Goal: Task Accomplishment & Management: Manage account settings

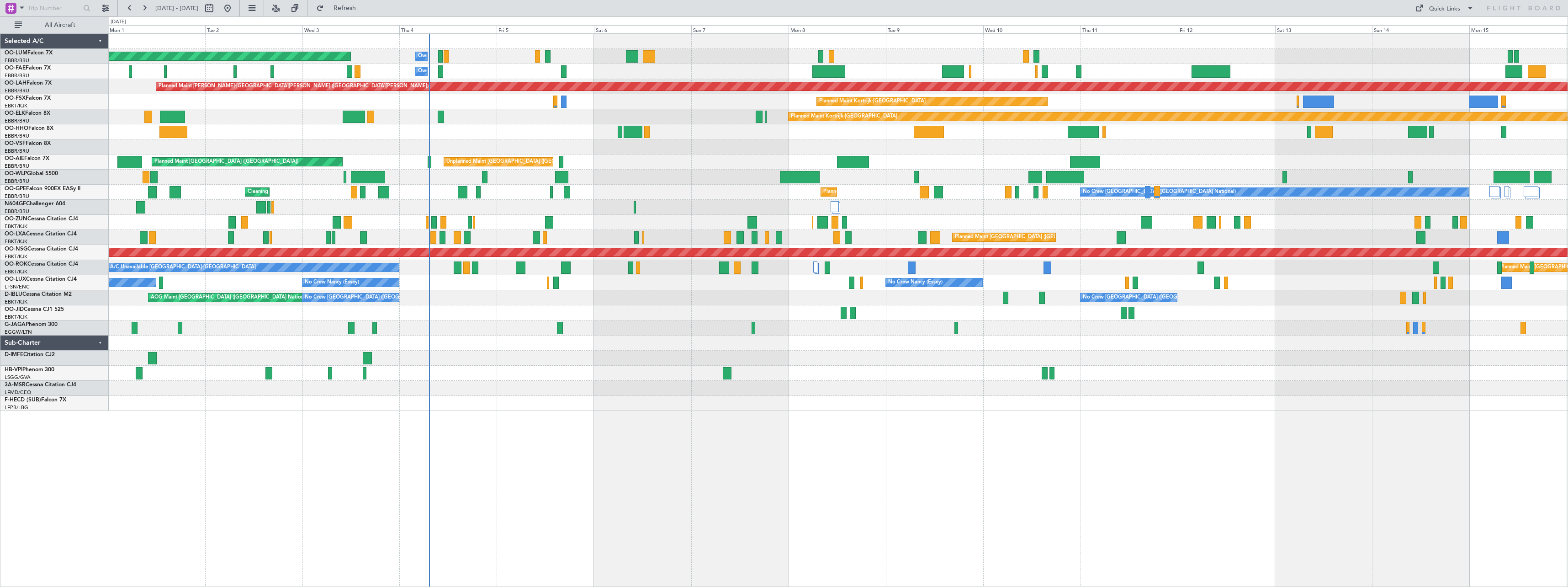
click at [964, 435] on div "Planned Maint [GEOGRAPHIC_DATA] ([GEOGRAPHIC_DATA] National) Owner [GEOGRAPHIC_…" at bounding box center [838, 310] width 1459 height 554
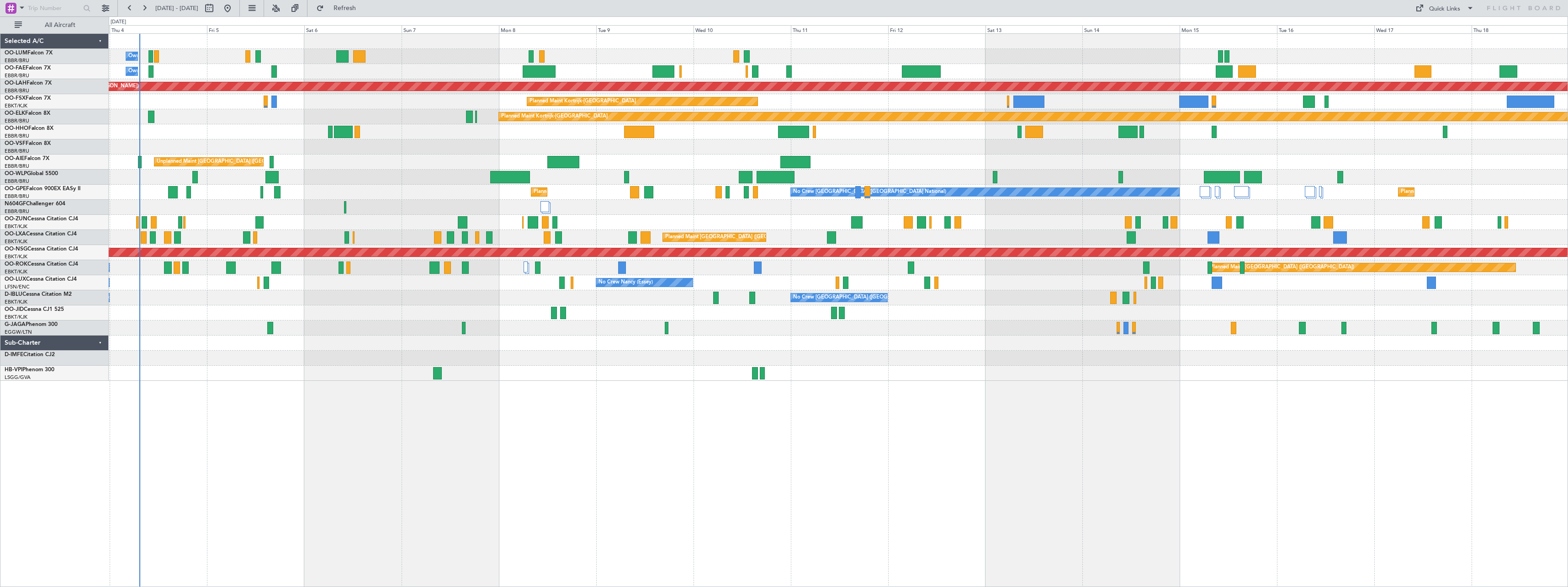
click at [803, 435] on div "Owner Melsbroek Air Base Planned Maint [GEOGRAPHIC_DATA] ([GEOGRAPHIC_DATA]) Ow…" at bounding box center [838, 310] width 1459 height 554
click at [283, 7] on button at bounding box center [276, 9] width 15 height 15
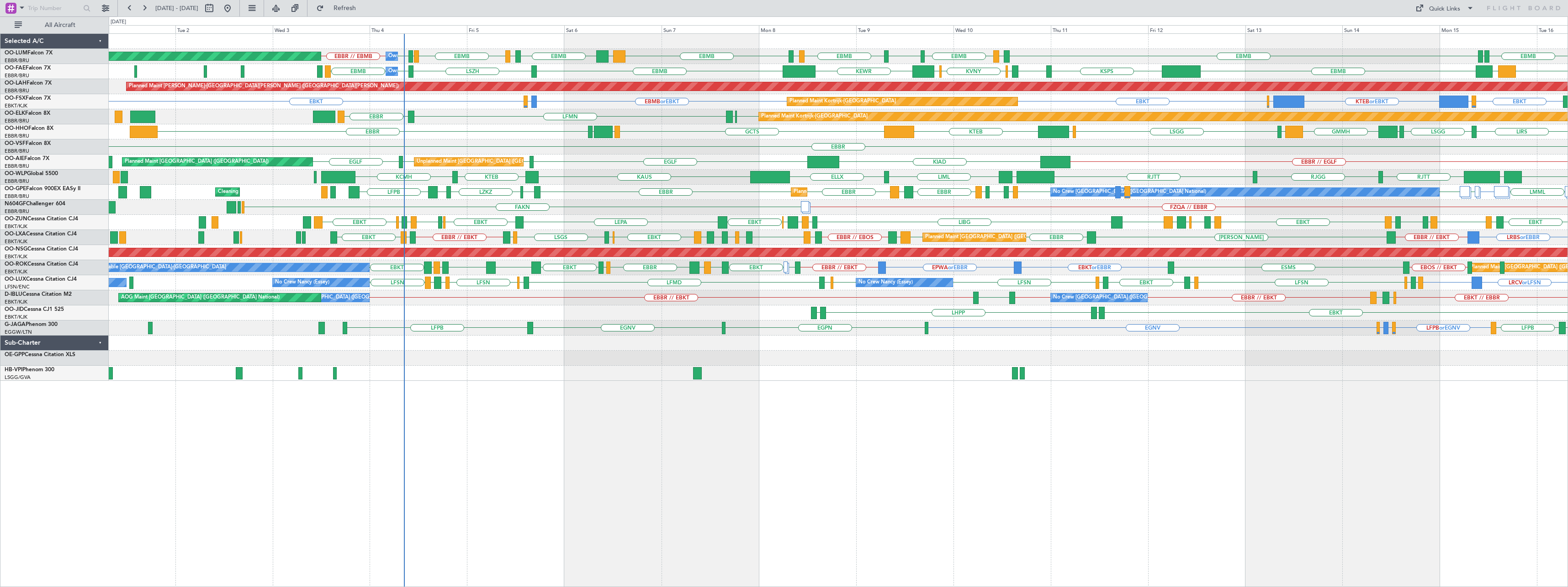
click at [917, 388] on div "EBMB LKKB EBMB [GEOGRAPHIC_DATA] EBMB EBBR // EBMB EBMB EBMB LIMC EBMB [GEOGRAP…" at bounding box center [838, 310] width 1459 height 554
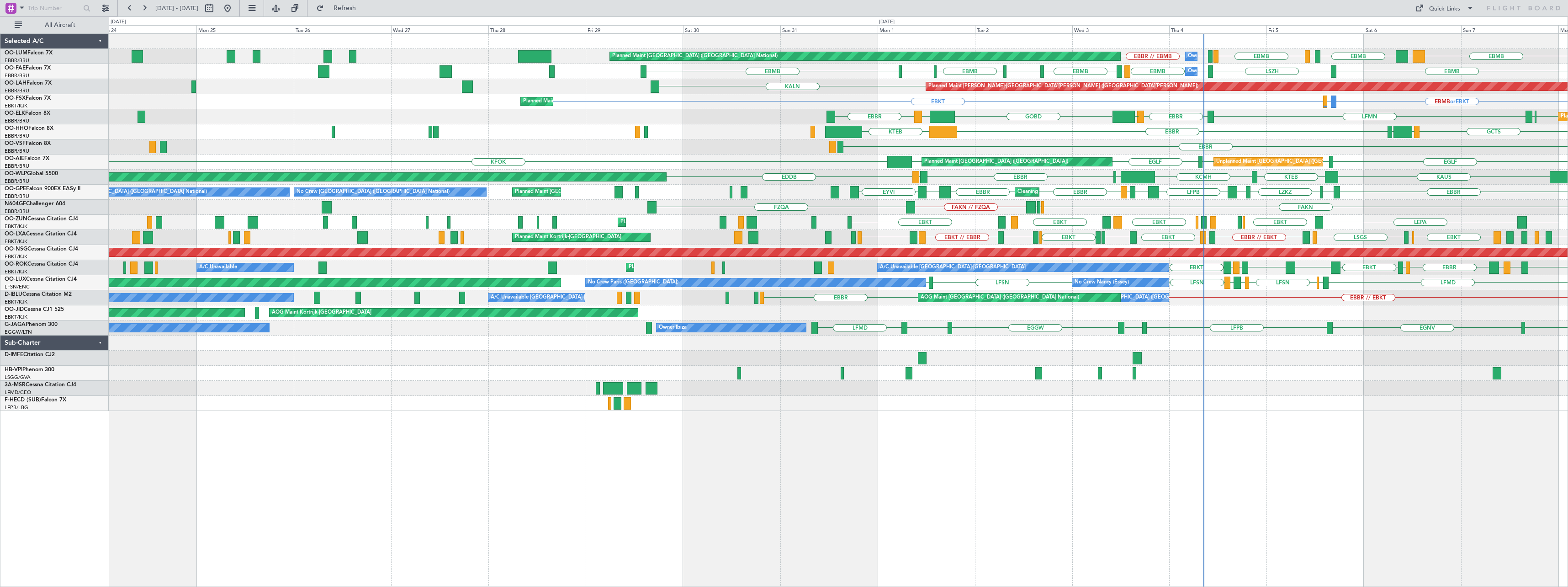
click at [842, 470] on div "Owner Melsbroek Air Base Planned Maint [GEOGRAPHIC_DATA] ([GEOGRAPHIC_DATA]) EB…" at bounding box center [838, 310] width 1459 height 554
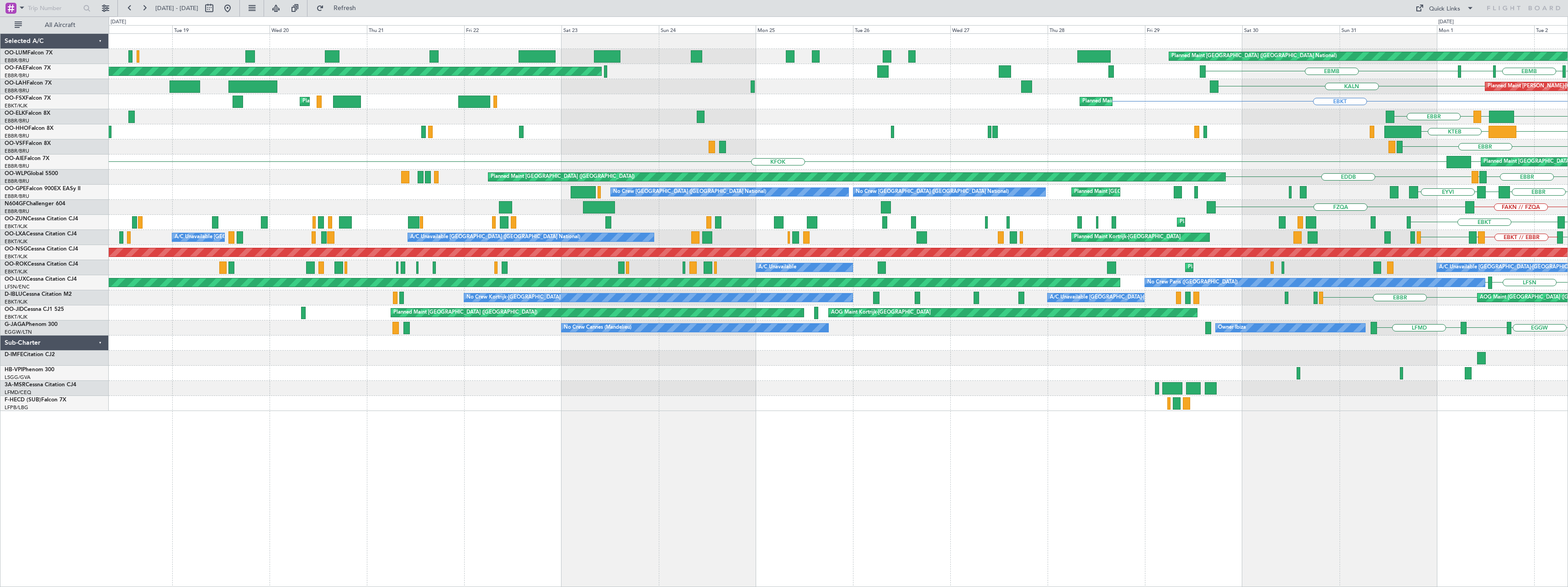
click at [957, 443] on div "Planned Maint [GEOGRAPHIC_DATA] ([GEOGRAPHIC_DATA] National) EBMB [GEOGRAPHIC_D…" at bounding box center [838, 310] width 1459 height 554
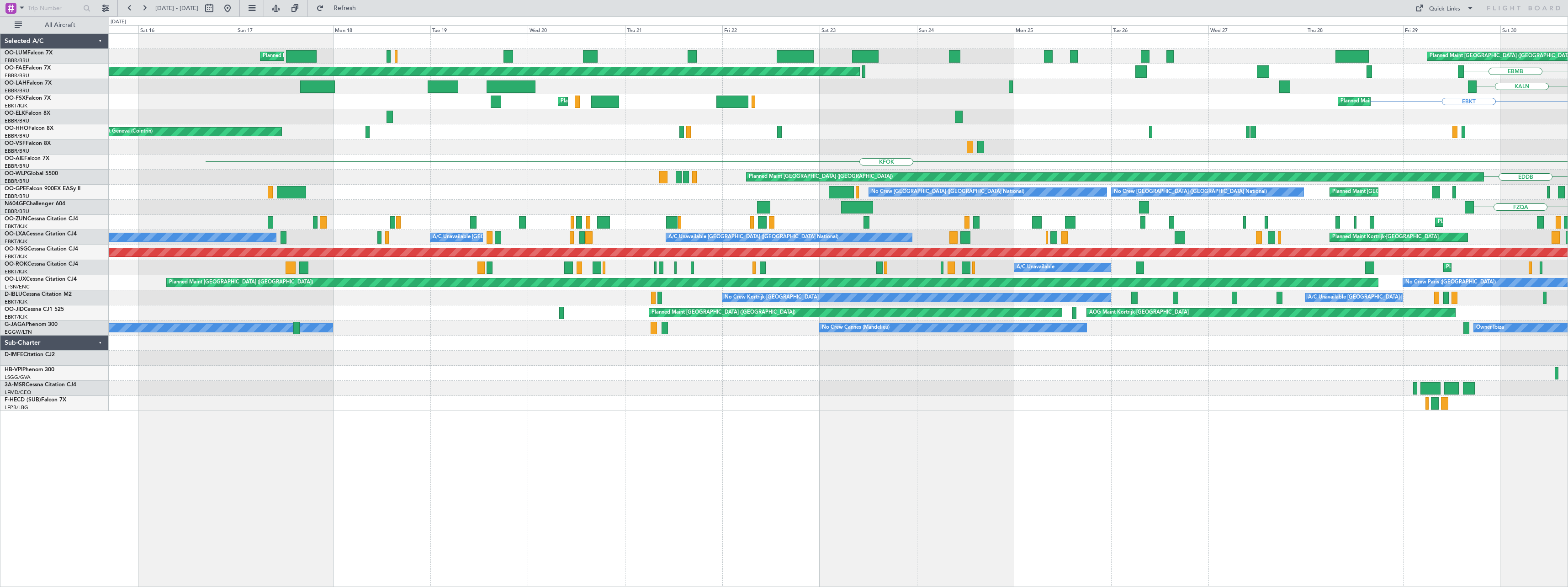
click at [904, 436] on div "Planned Maint [GEOGRAPHIC_DATA] ([GEOGRAPHIC_DATA] National) Planned Maint [GEO…" at bounding box center [838, 310] width 1459 height 554
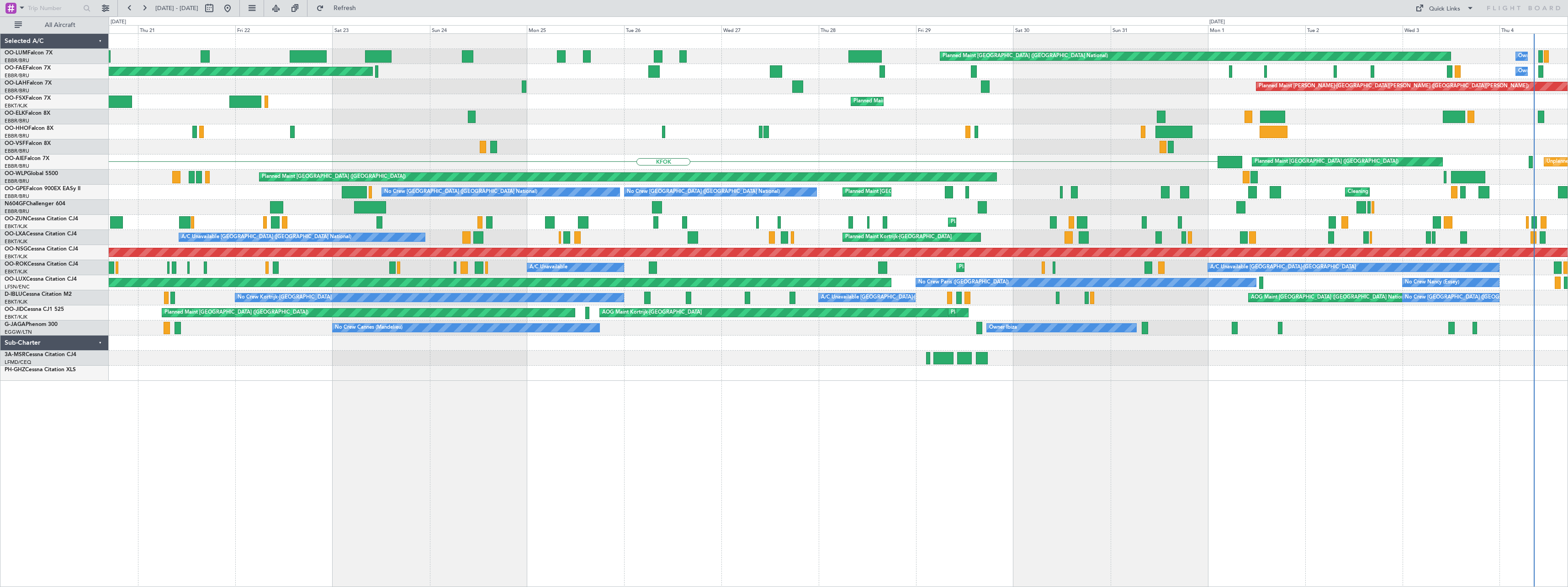
click at [481, 423] on div "Planned Maint [GEOGRAPHIC_DATA] ([GEOGRAPHIC_DATA] National) Owner [GEOGRAPHIC_…" at bounding box center [838, 310] width 1459 height 554
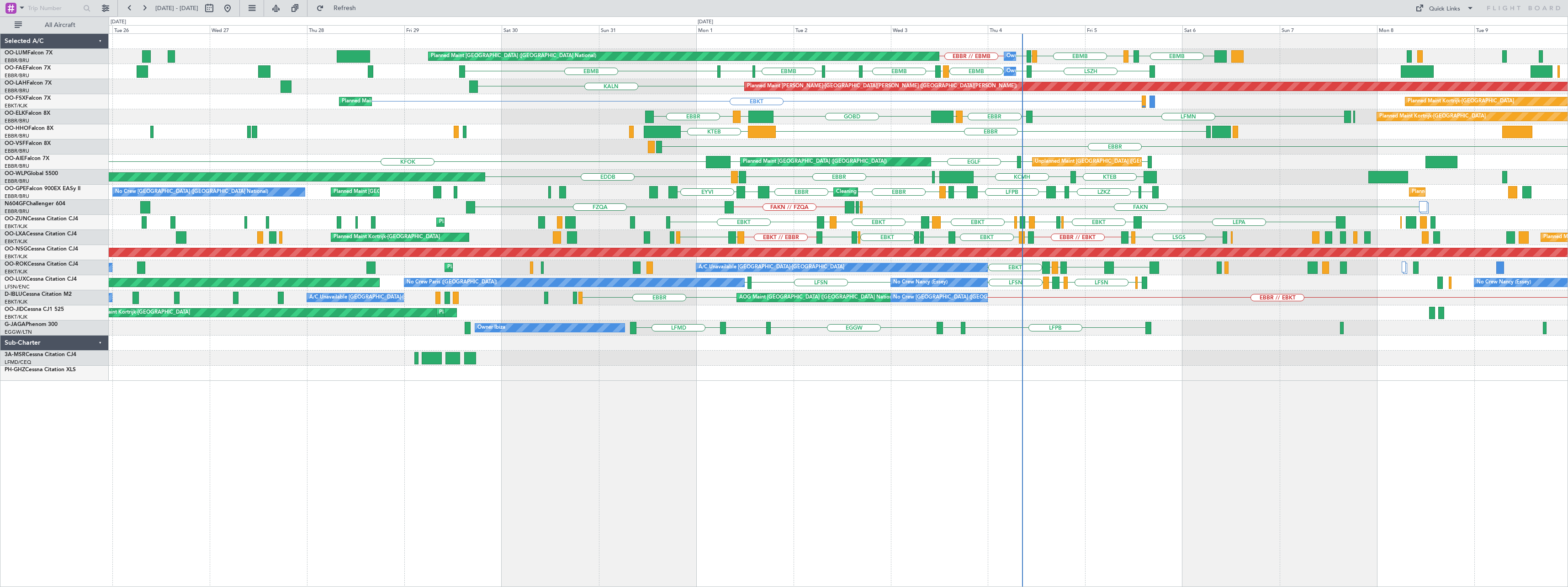
click at [480, 413] on div "Planned Maint [GEOGRAPHIC_DATA] ([GEOGRAPHIC_DATA] National) Owner [GEOGRAPHIC_…" at bounding box center [838, 310] width 1459 height 554
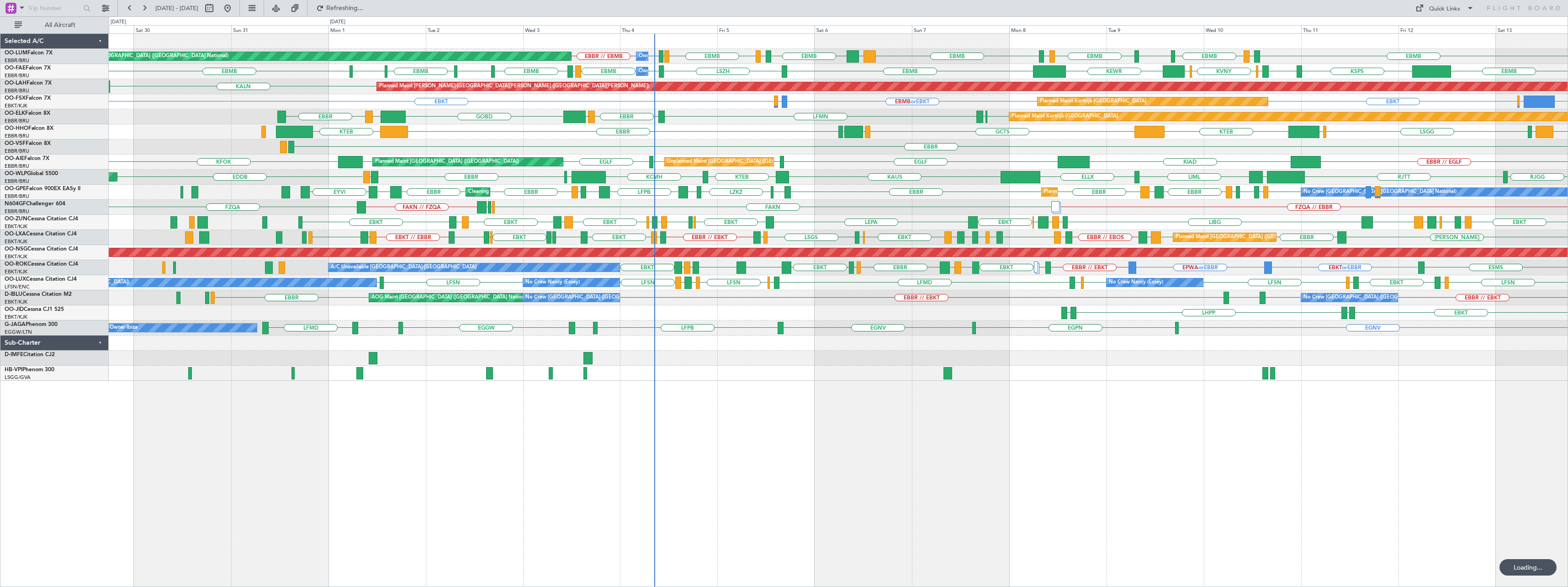
click at [595, 446] on div "Planned Maint [GEOGRAPHIC_DATA] ([GEOGRAPHIC_DATA] National) Owner [GEOGRAPHIC_…" at bounding box center [838, 310] width 1459 height 554
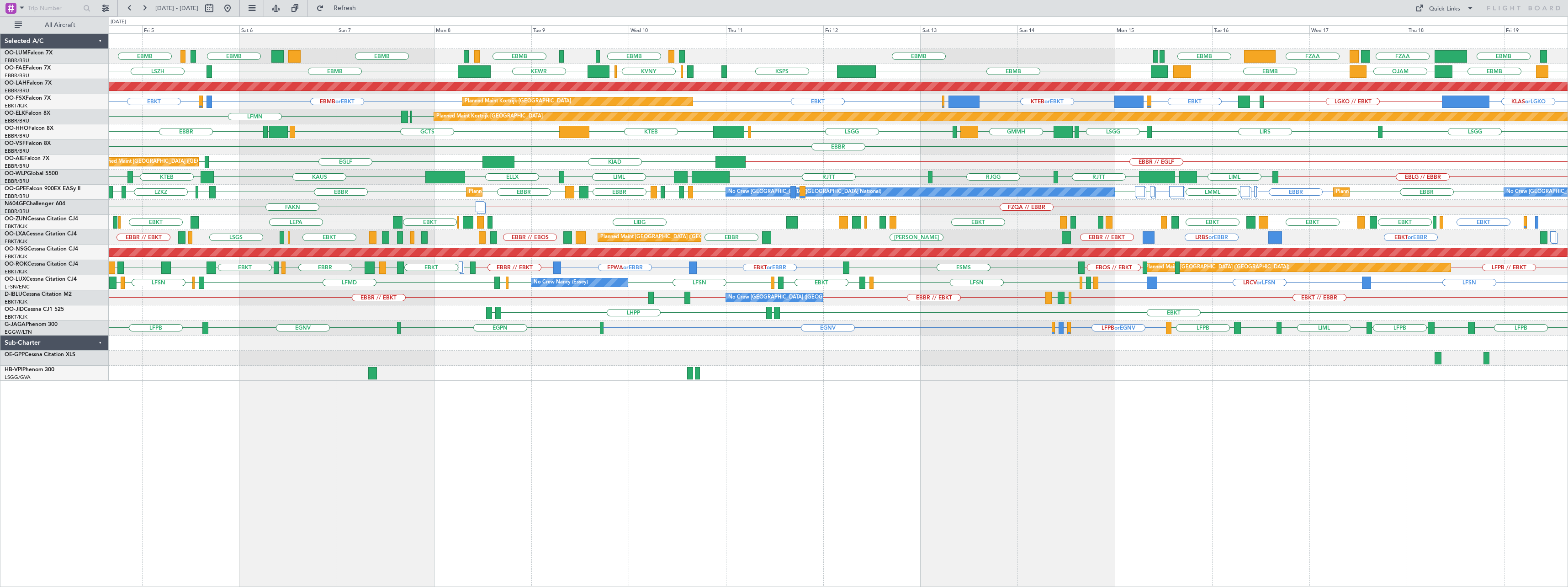
click at [657, 415] on div "EBMB LKKB EBMB LKMT EBMB EBMB LIMC EBMB [GEOGRAPHIC_DATA] EBMB LIMC EBMB BIKF L…" at bounding box center [838, 310] width 1459 height 554
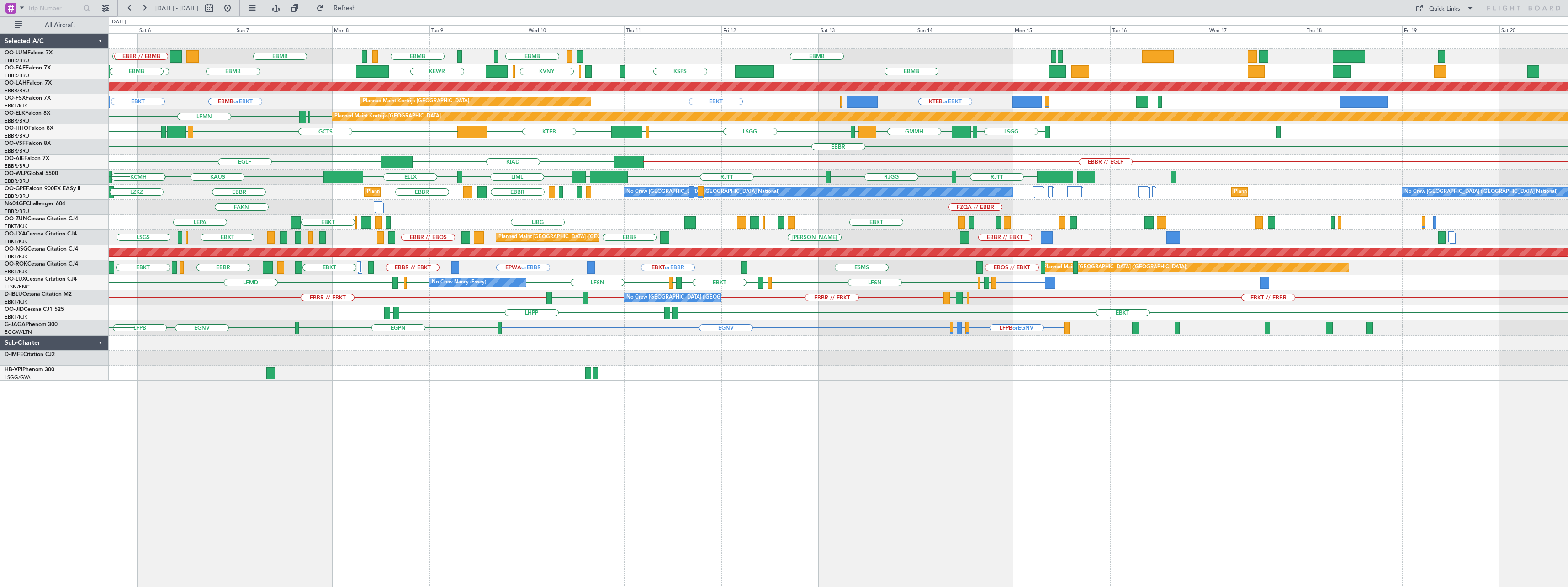
click at [651, 459] on div "EBMB LIMC EBMB [GEOGRAPHIC_DATA] EBMB LIMC EBMB BIKF EBMB LKKB EBMB [GEOGRAPHIC…" at bounding box center [838, 310] width 1459 height 554
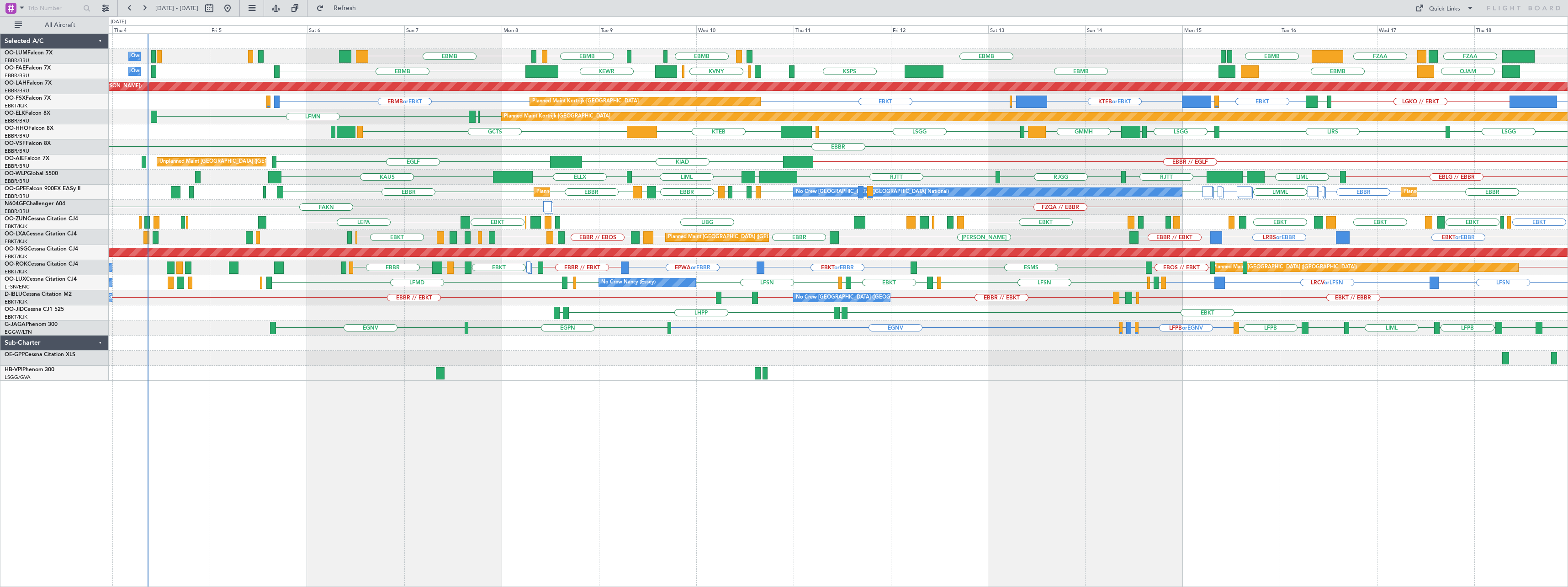
click at [850, 483] on div "EBMB LIMC EBMB [GEOGRAPHIC_DATA] EBMB LIMC EBMB FZAA FZQA FZAA EBMB LFLB Owner …" at bounding box center [838, 310] width 1459 height 554
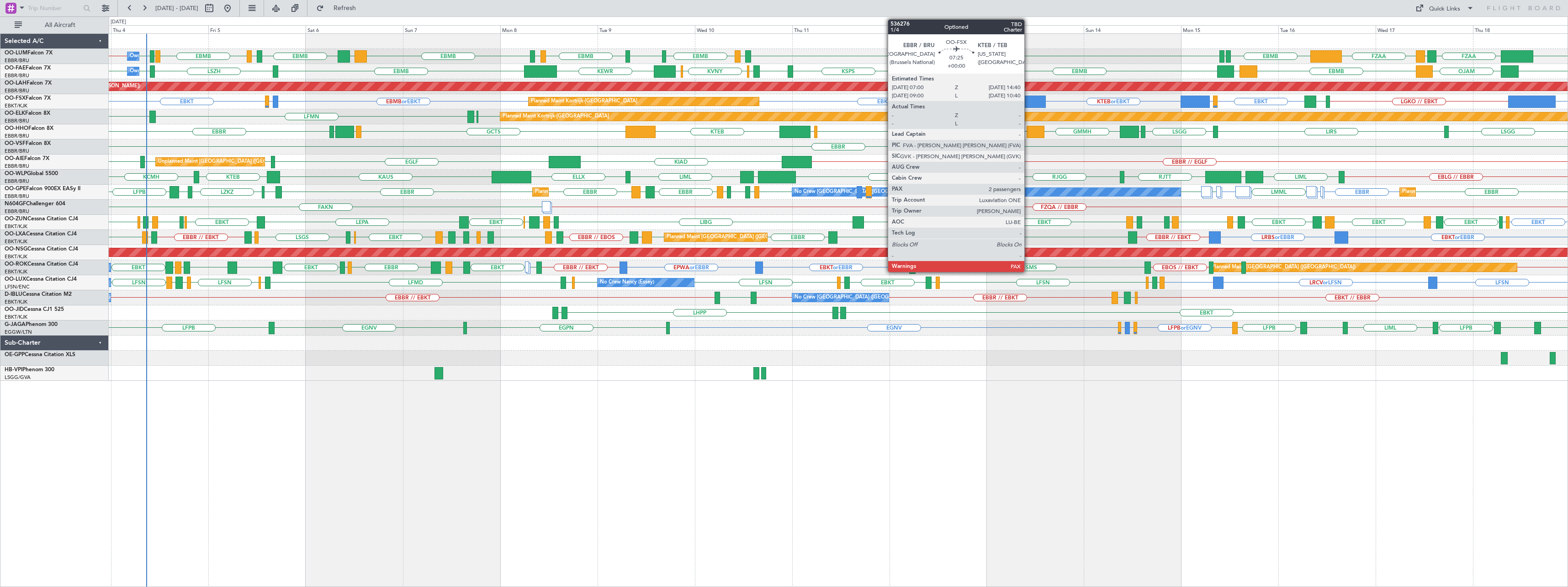
click at [1029, 104] on div at bounding box center [1031, 102] width 32 height 12
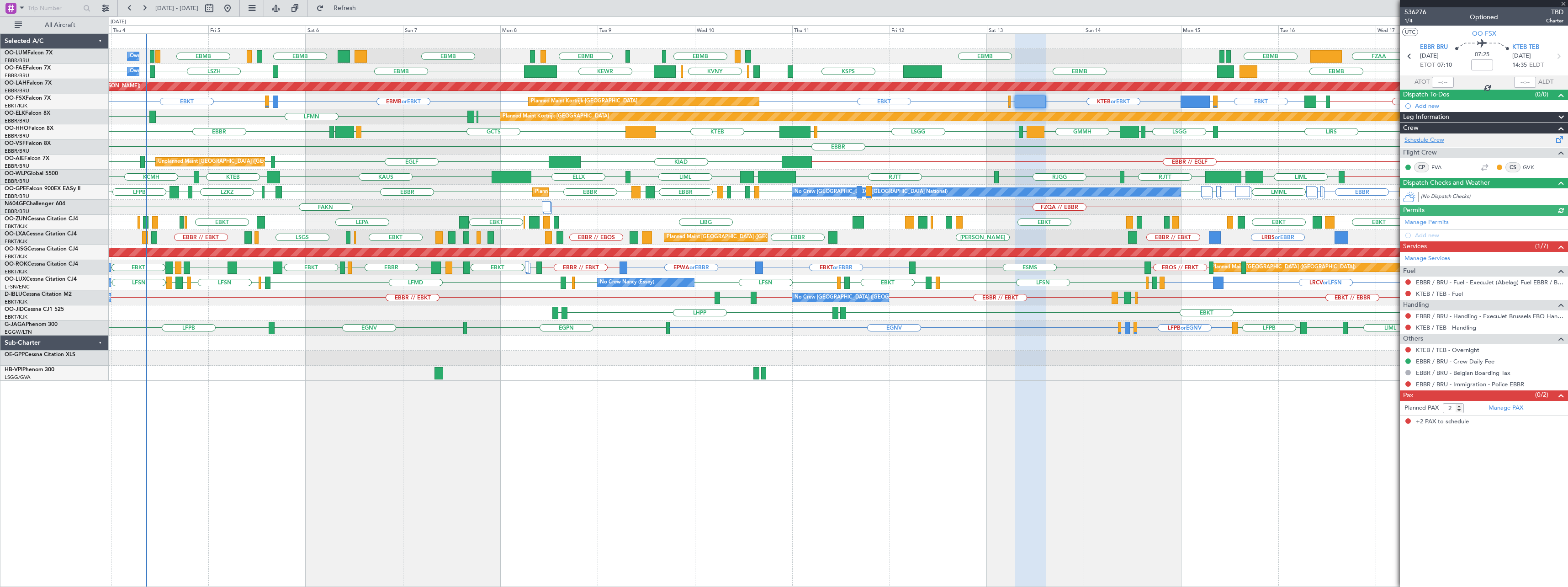
click at [1427, 138] on link "Schedule Crew" at bounding box center [1424, 140] width 40 height 9
click at [1563, 2] on span at bounding box center [1563, 4] width 9 height 9
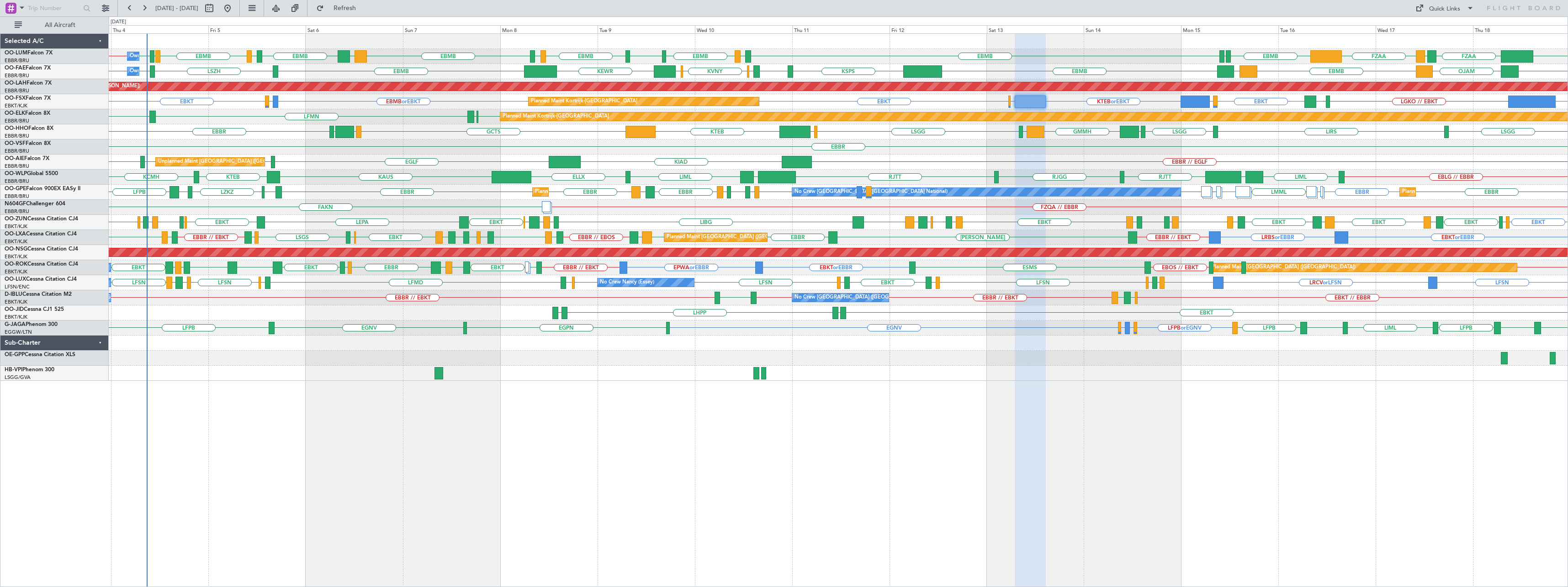
type input "0"
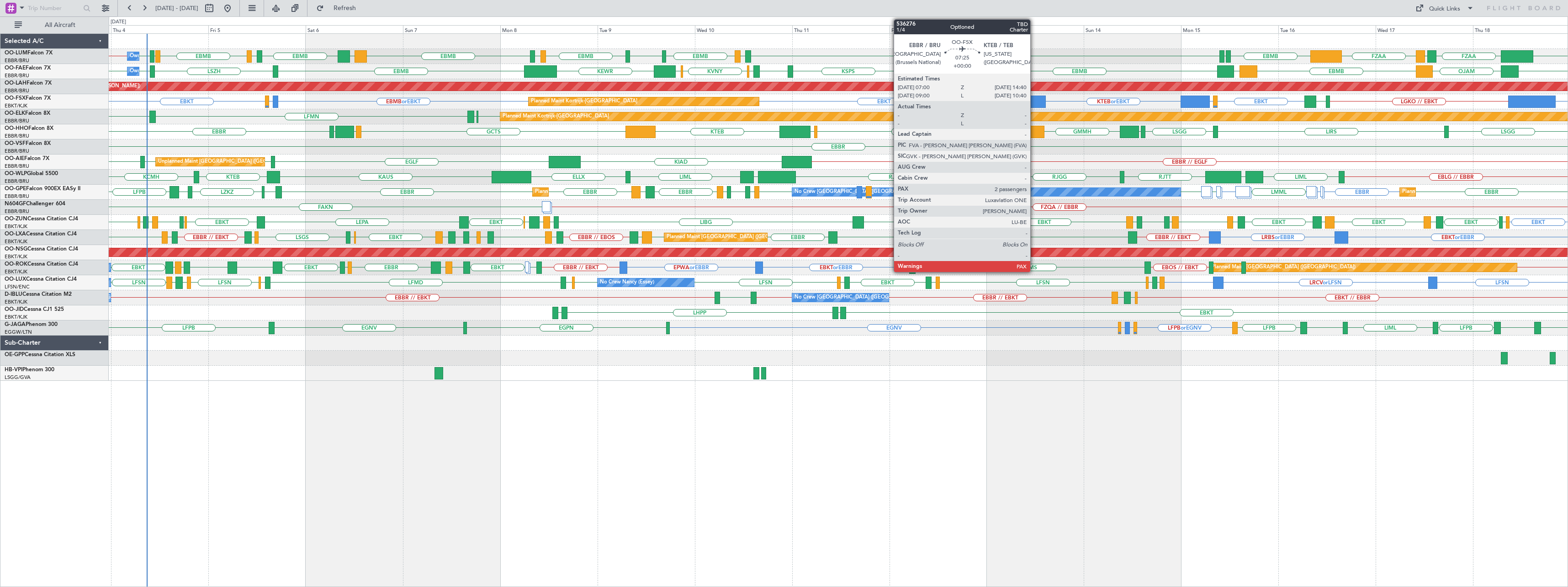
click at [1034, 98] on div at bounding box center [1031, 102] width 32 height 12
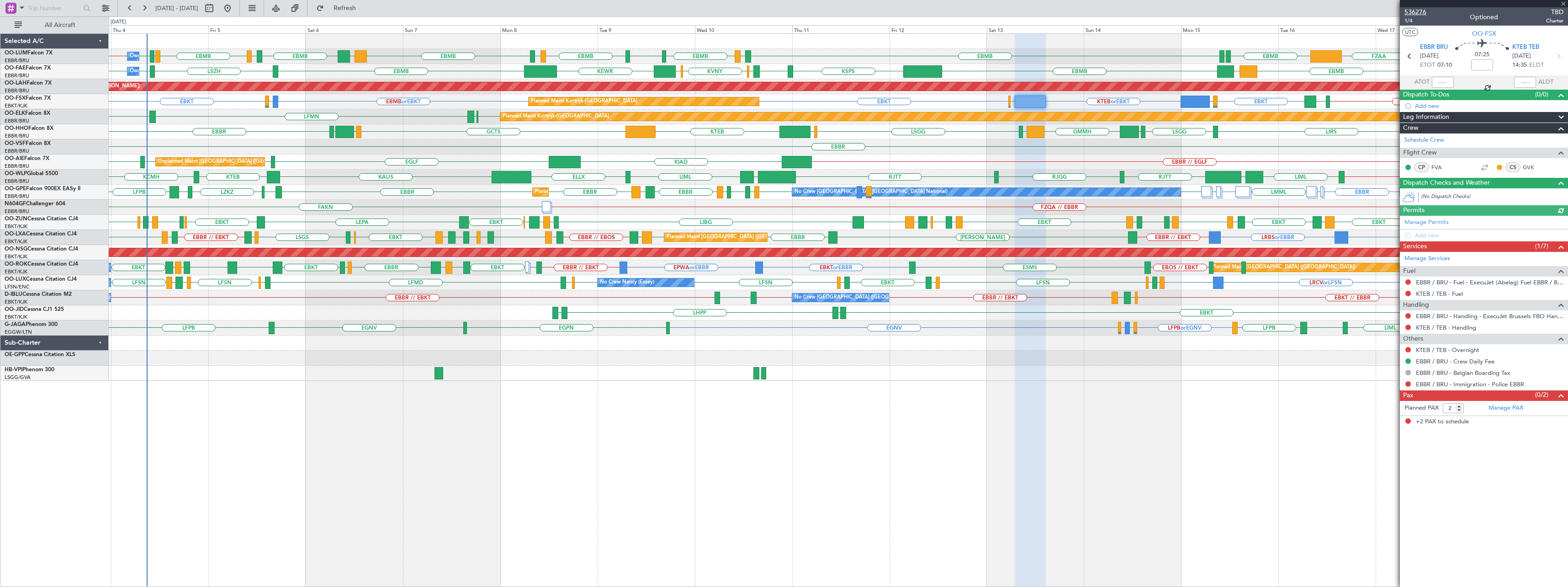
click at [1418, 13] on span "536276" at bounding box center [1415, 12] width 22 height 10
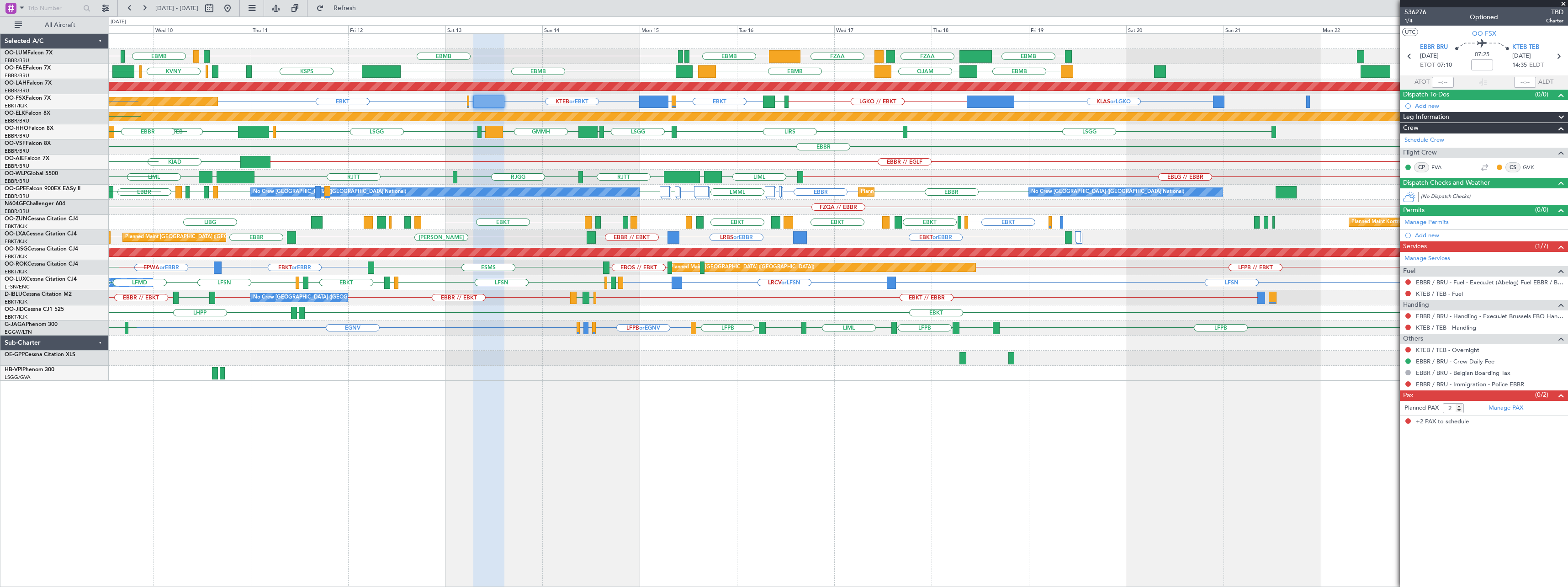
click at [675, 141] on div "EBBR" at bounding box center [838, 147] width 1459 height 15
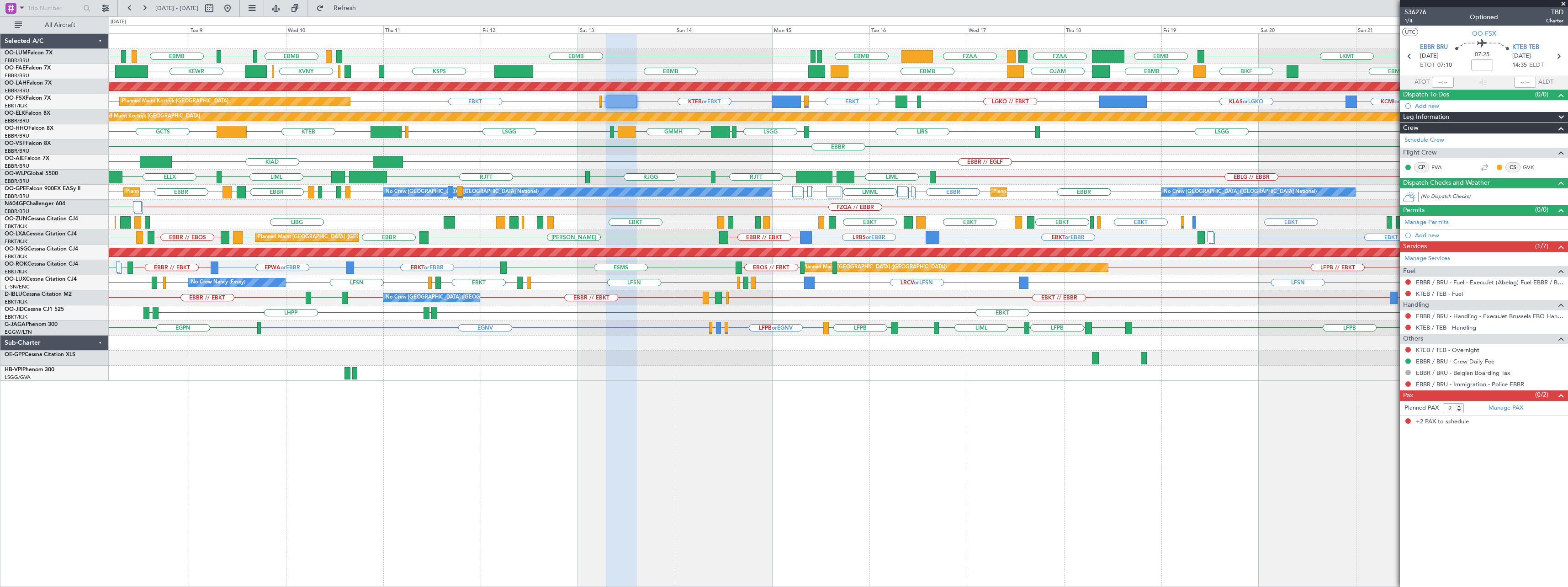
click at [1564, 2] on span at bounding box center [1563, 4] width 9 height 9
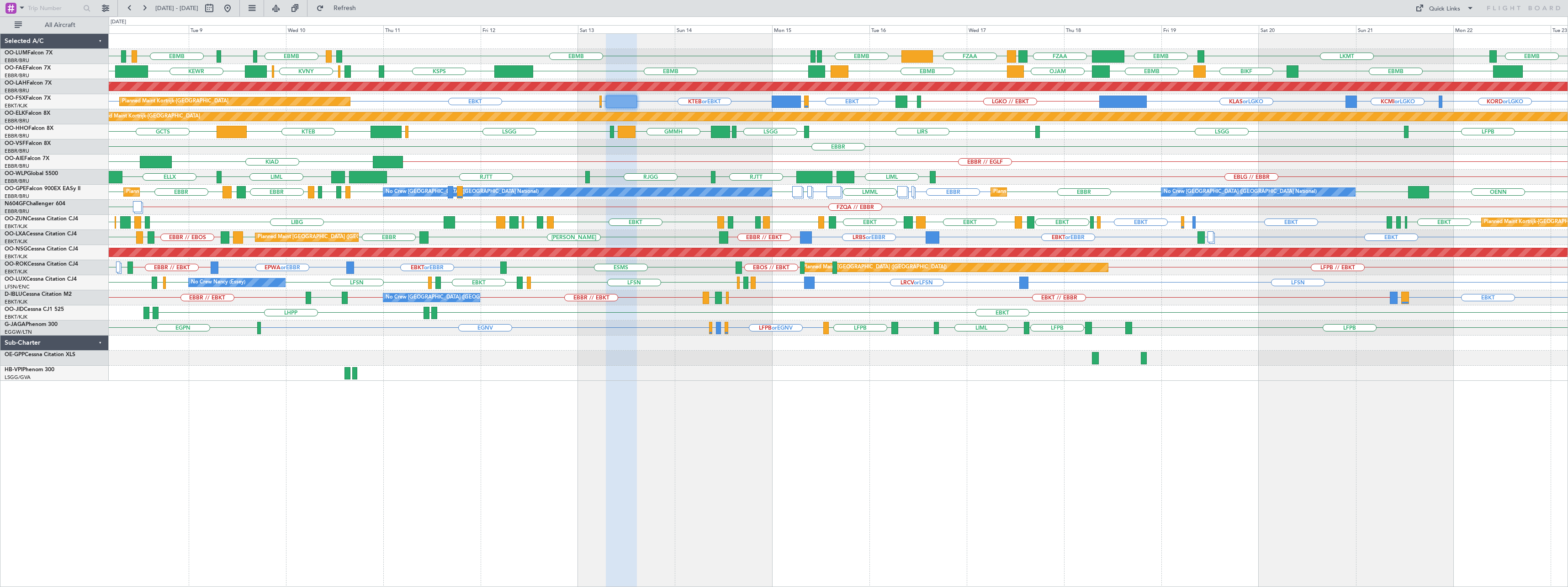
type input "0"
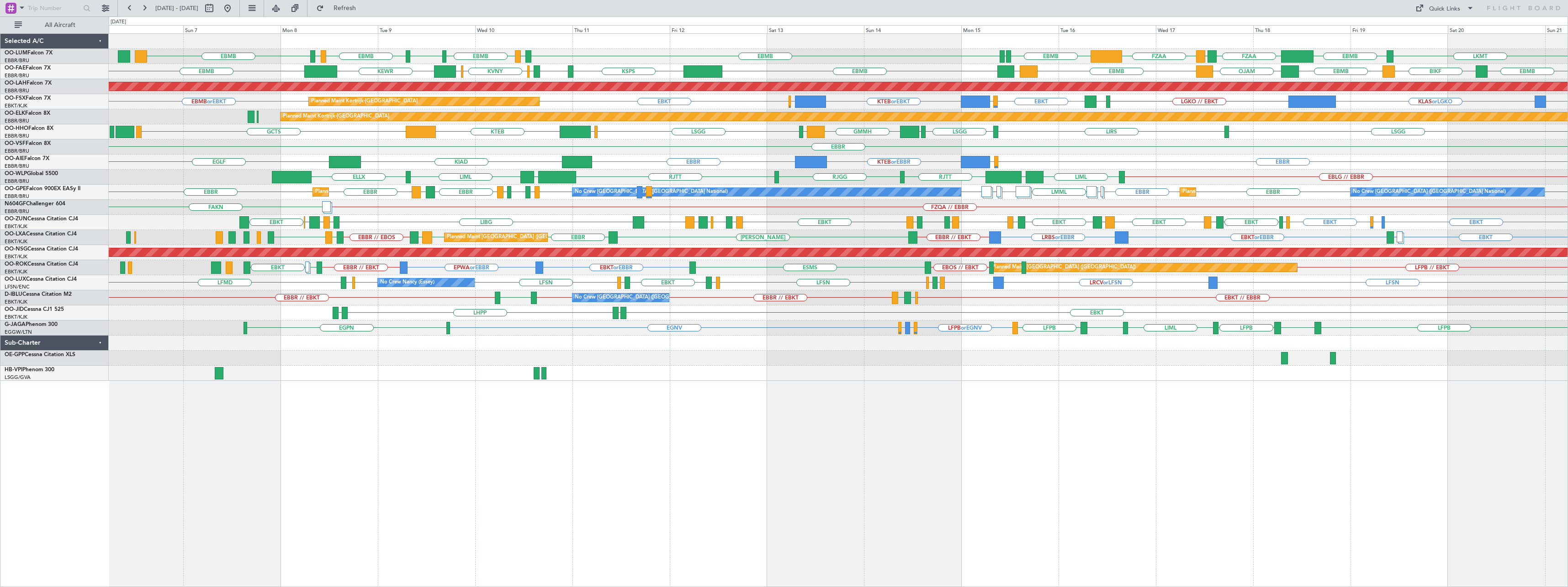
click at [380, 349] on div "EBMB LIMC EBMB EGWU EBMB LIMC EBMB LKMT EBMB FZAA FZQA FZAA EBMB LFLB Owner Mel…" at bounding box center [838, 208] width 1459 height 347
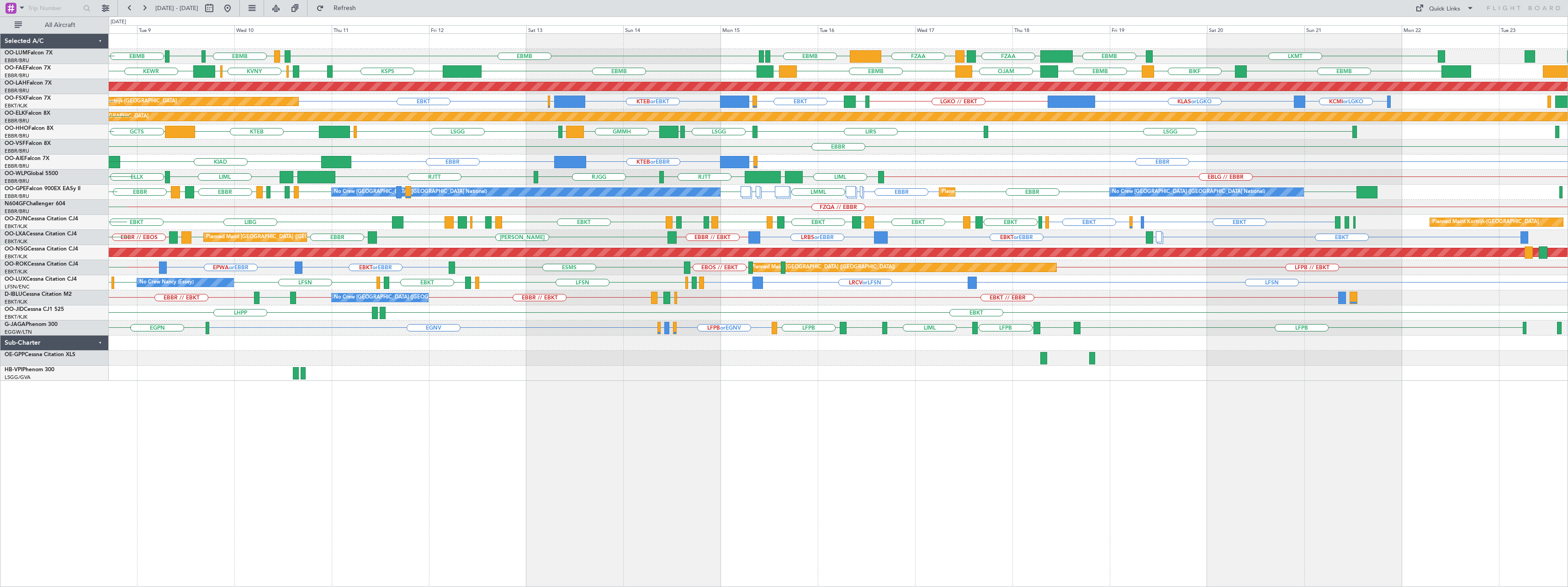
click at [656, 384] on div "EBMB LIMC EBMB EGWU EBMB LKMT EBMB FZAA FZQA FZAA EBMB LFLB LIMC EBMB BIKF EBMB…" at bounding box center [838, 310] width 1459 height 554
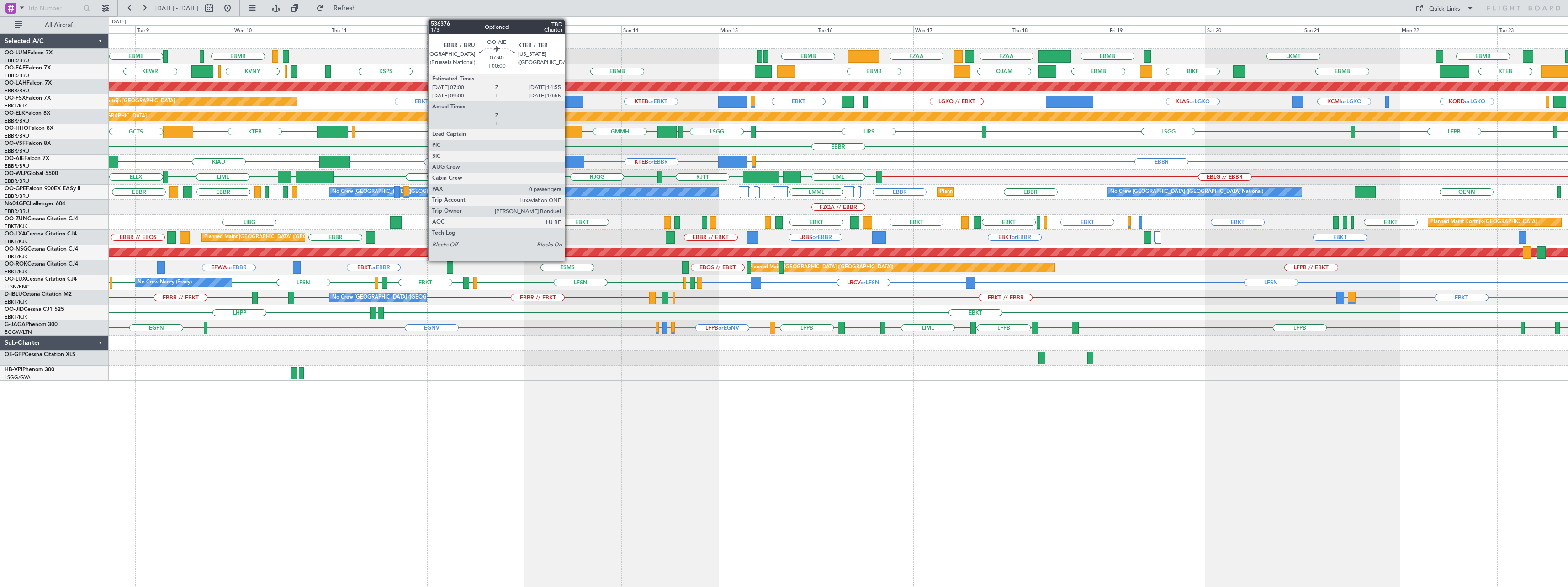
click at [569, 161] on div at bounding box center [568, 162] width 32 height 12
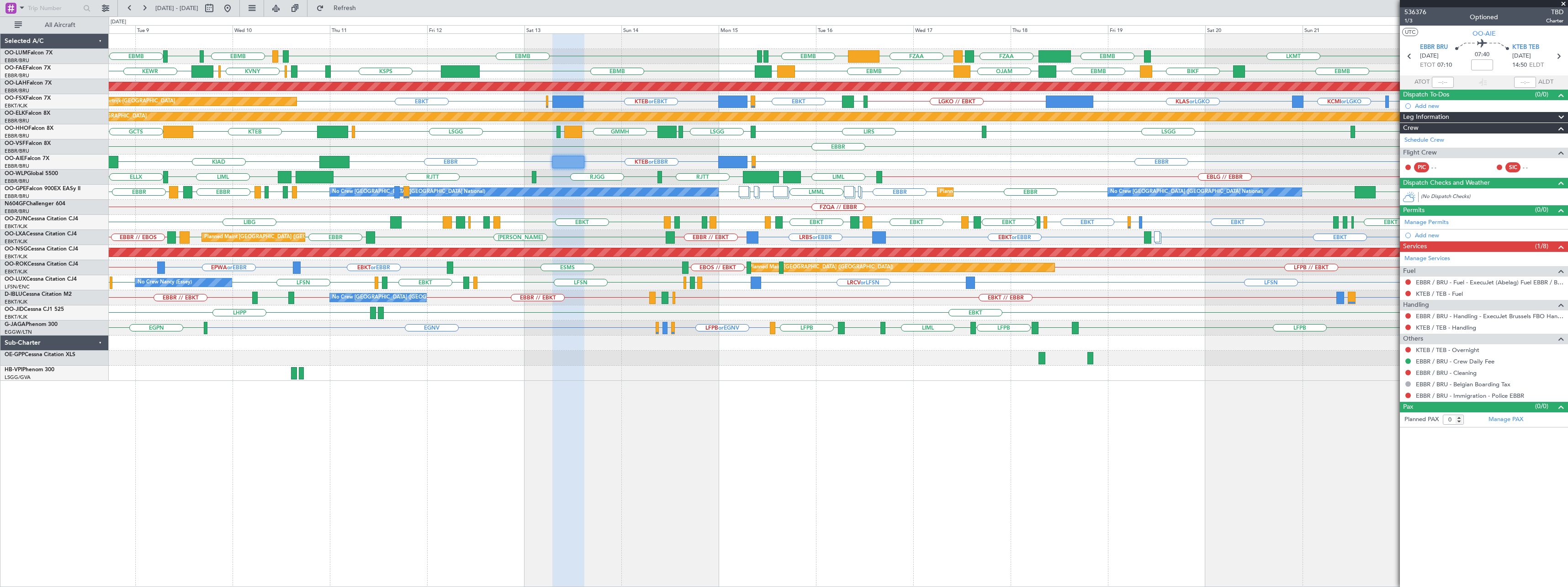
click at [1561, 5] on span at bounding box center [1563, 4] width 9 height 9
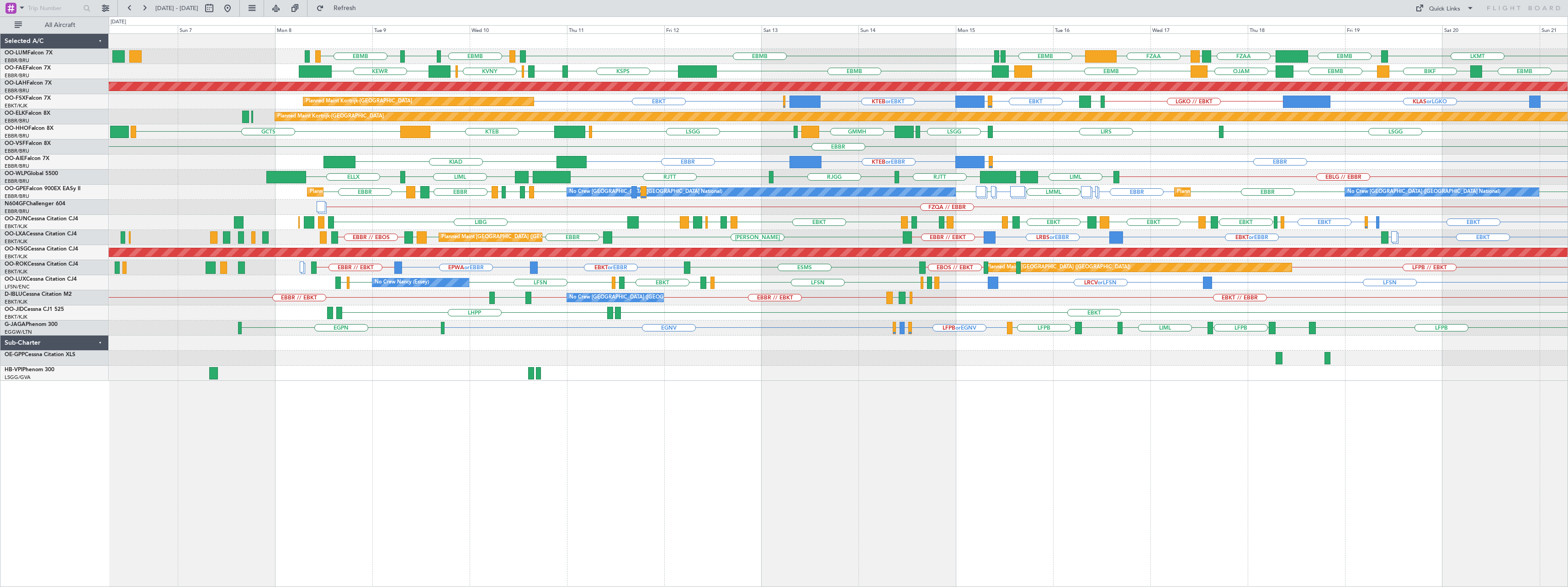
click at [604, 463] on div "LKMT EBMB FZAA FZQA FZAA EBMB EBMB LIMC EBMB EGWU EBMB LFLB Owner Melsbroek Air…" at bounding box center [838, 310] width 1459 height 554
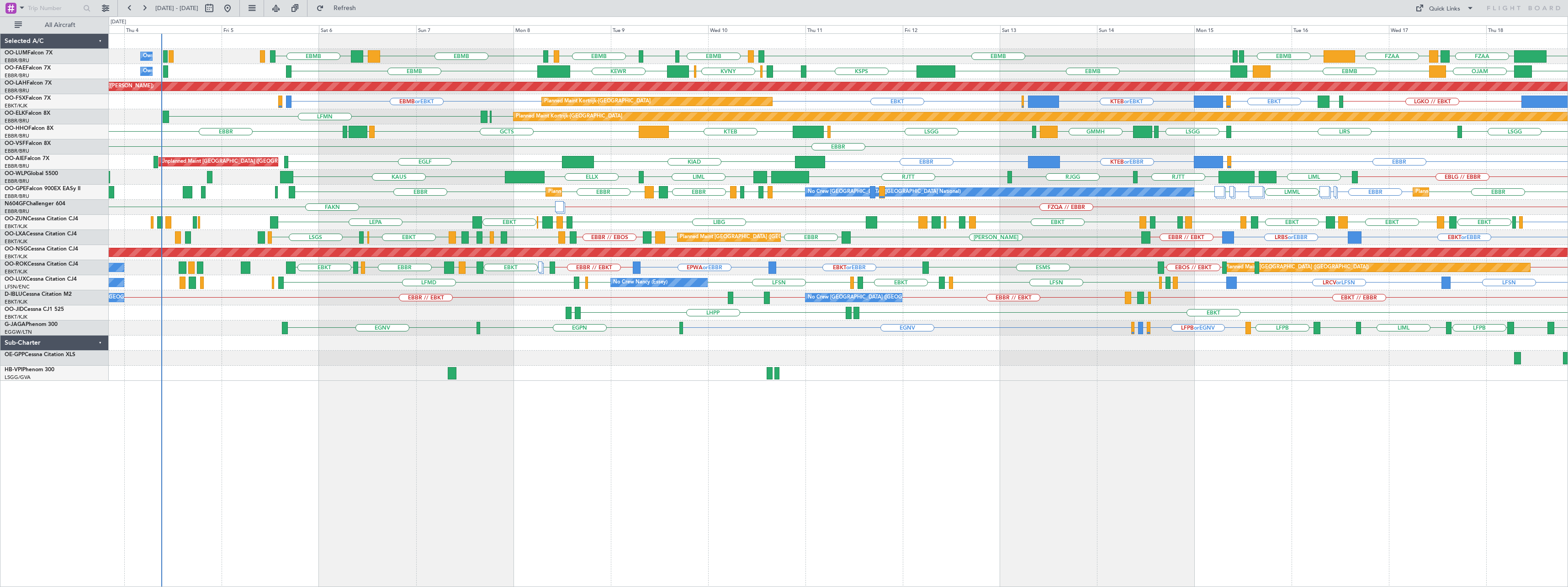
click at [737, 469] on div "EBMB EBMB FZAA FZQA FZAA EBMB EBMB LIMC EBMB EGWU EBMB LIMC EBMB BIKF LFLB Owne…" at bounding box center [838, 310] width 1459 height 554
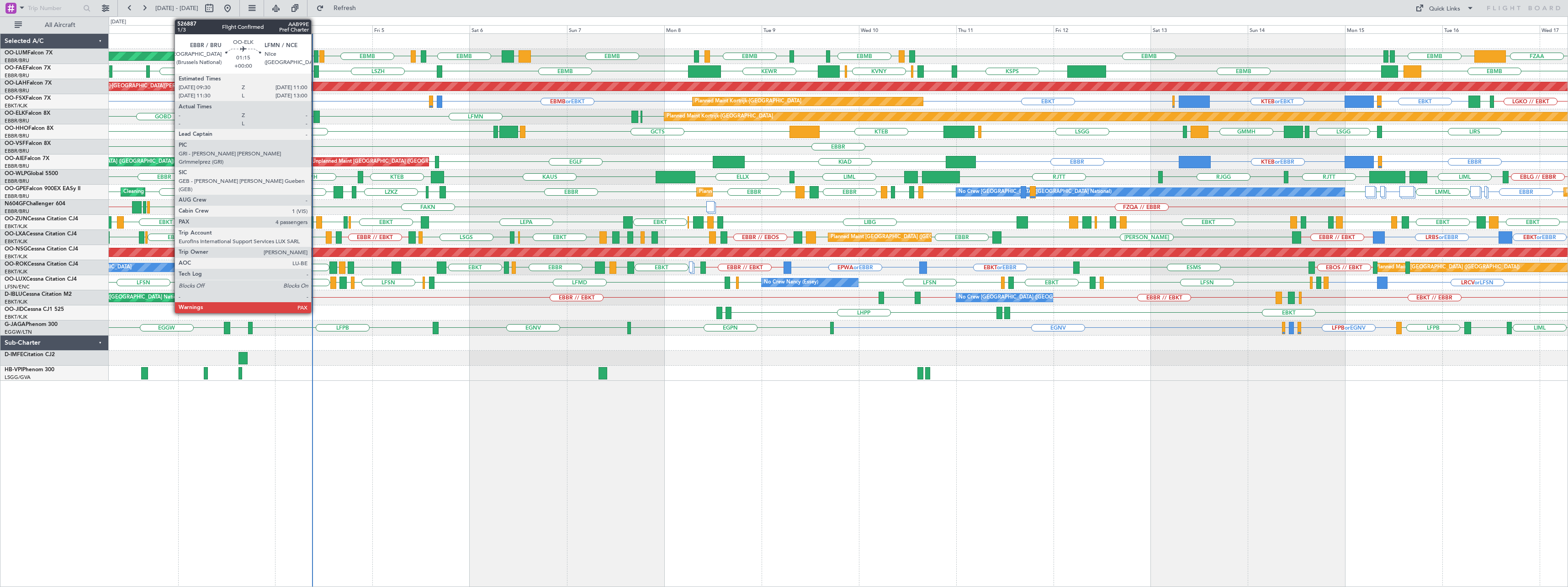
click at [315, 114] on div at bounding box center [317, 117] width 7 height 12
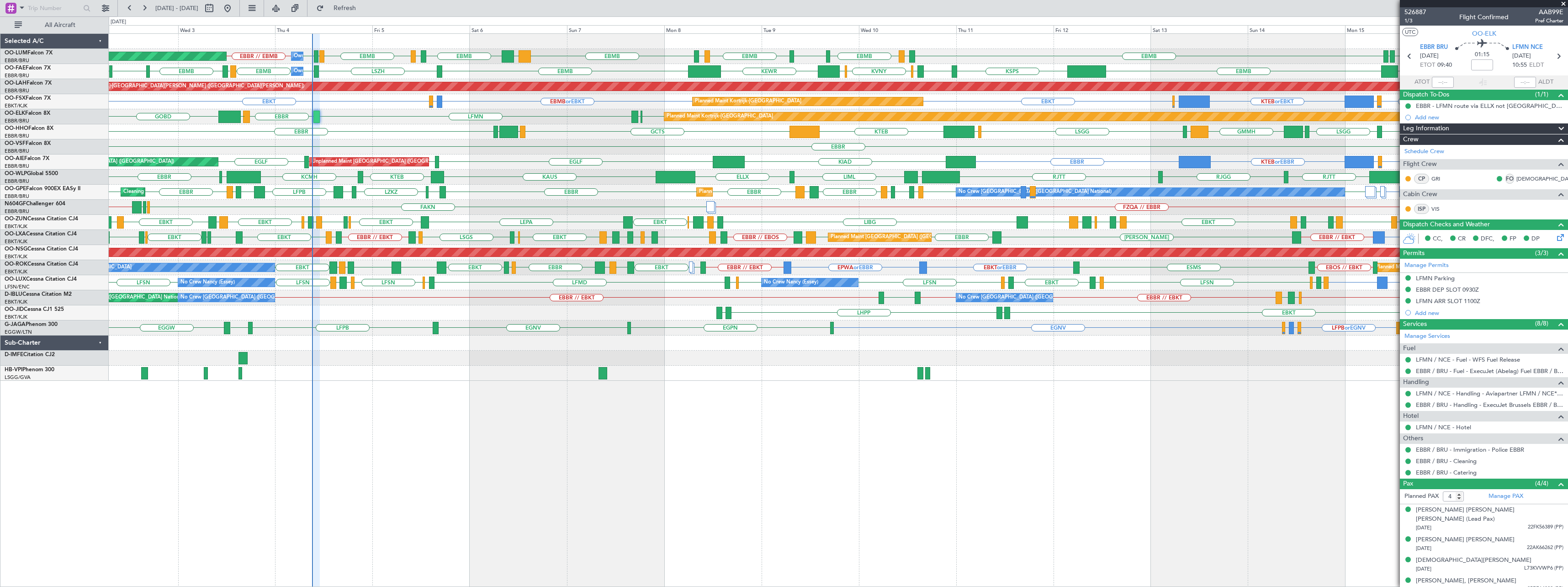
click at [1563, 4] on span at bounding box center [1563, 4] width 9 height 9
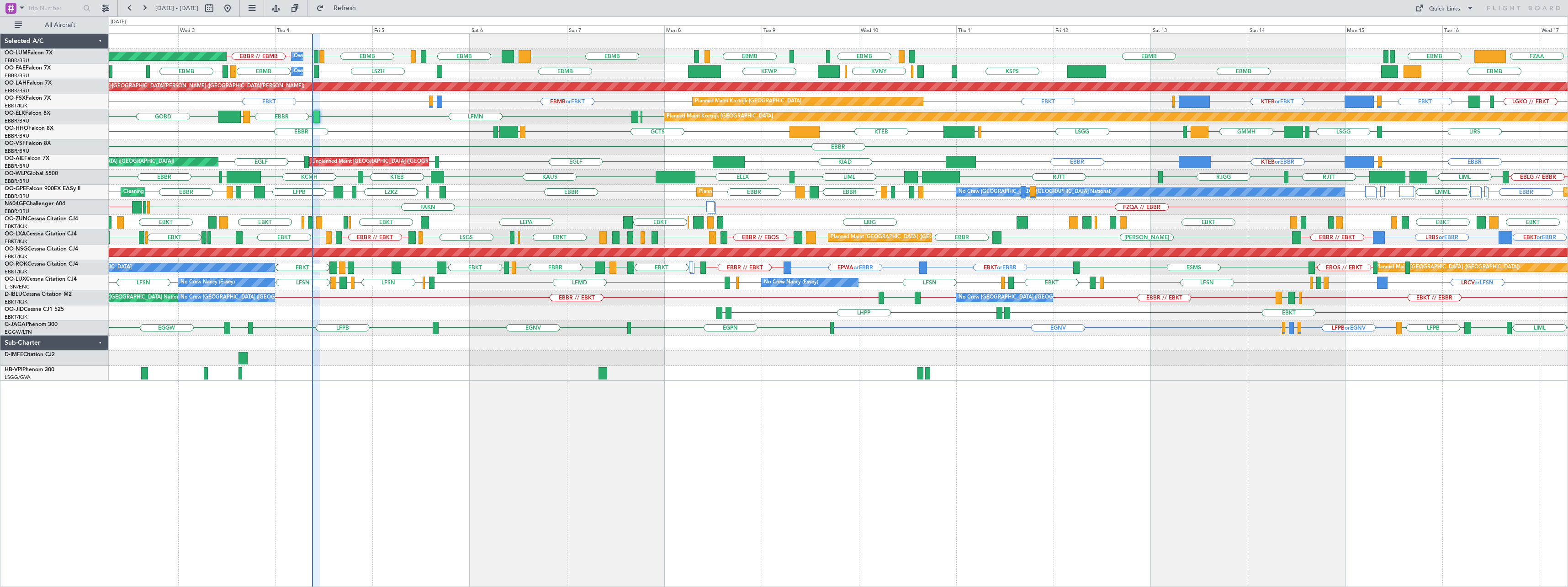
type input "0"
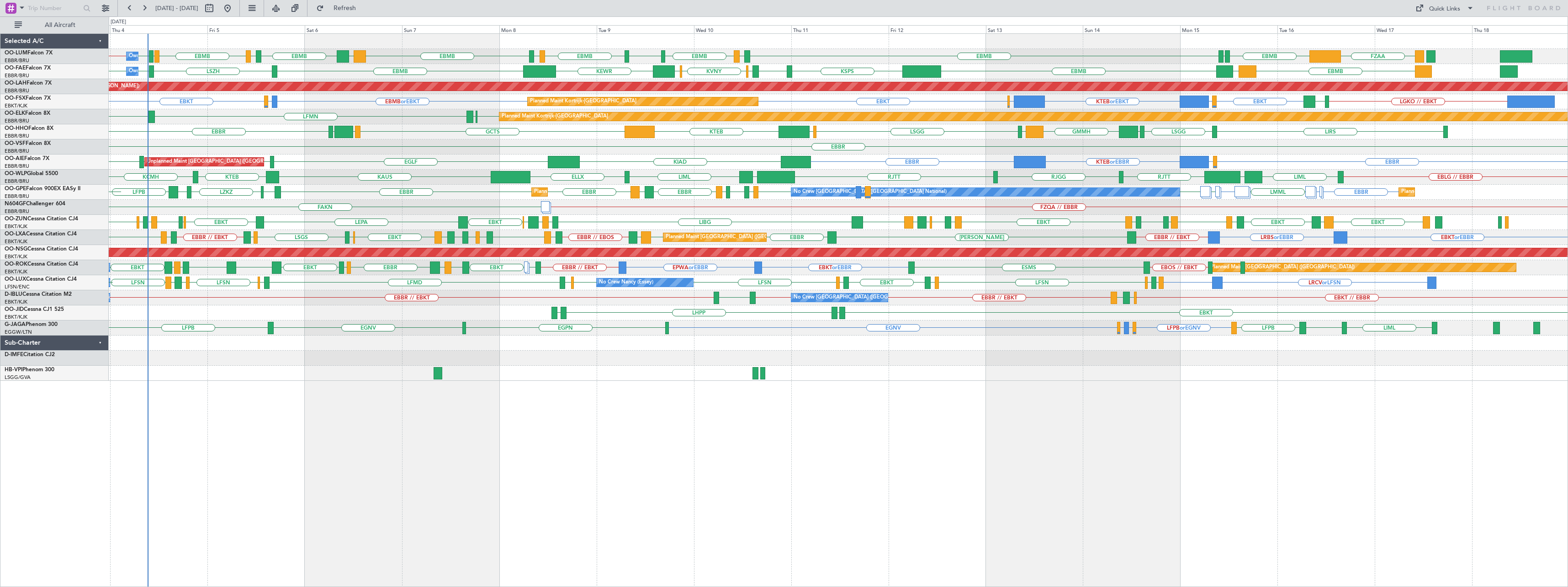
click at [741, 480] on div "EBMB LKKB EBMB LSZH EBMB EBBR // EBMB EBMB LIMC EBMB EGWU EBMB LIMC EBMB BIKF F…" at bounding box center [838, 310] width 1459 height 554
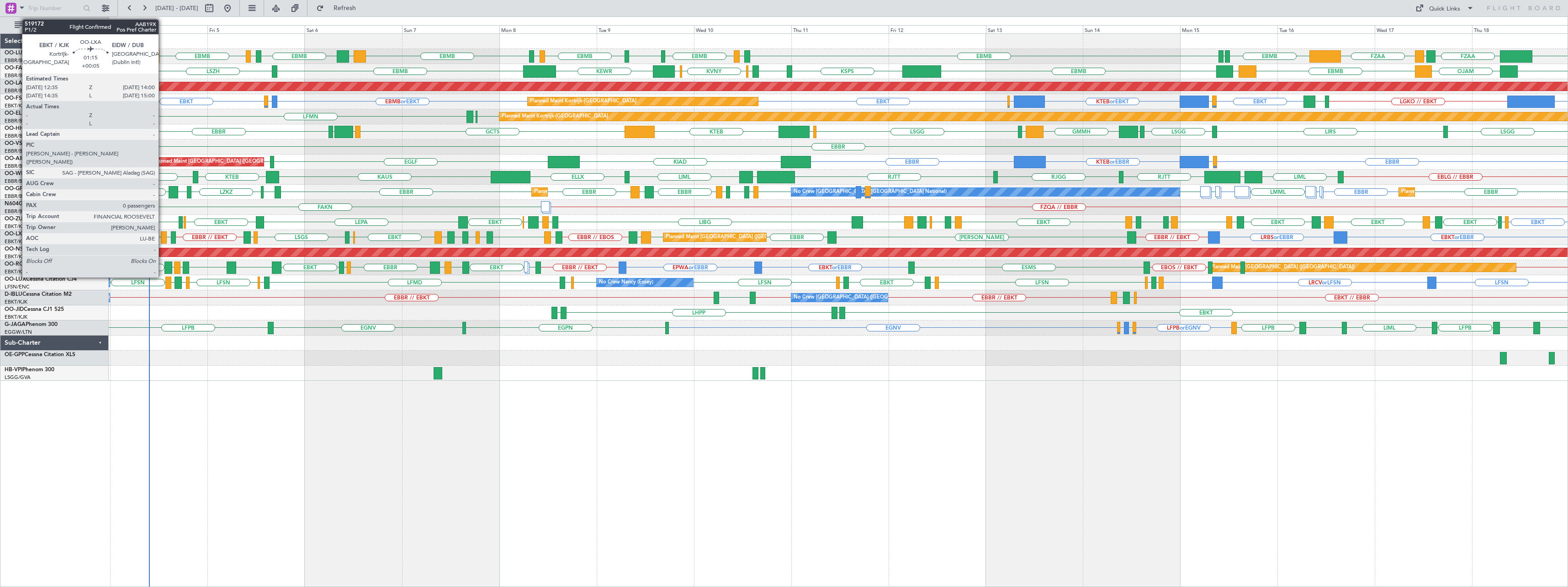
click at [163, 241] on div at bounding box center [164, 237] width 6 height 12
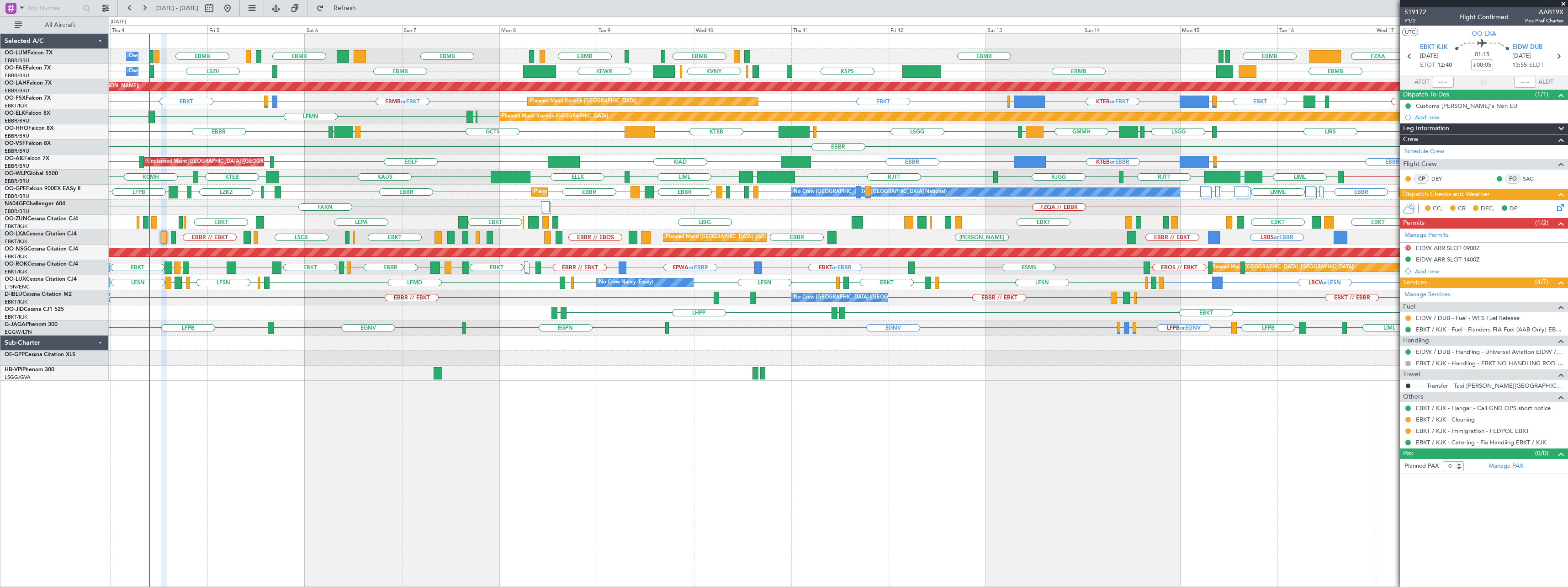
click at [1564, 3] on span at bounding box center [1563, 4] width 9 height 9
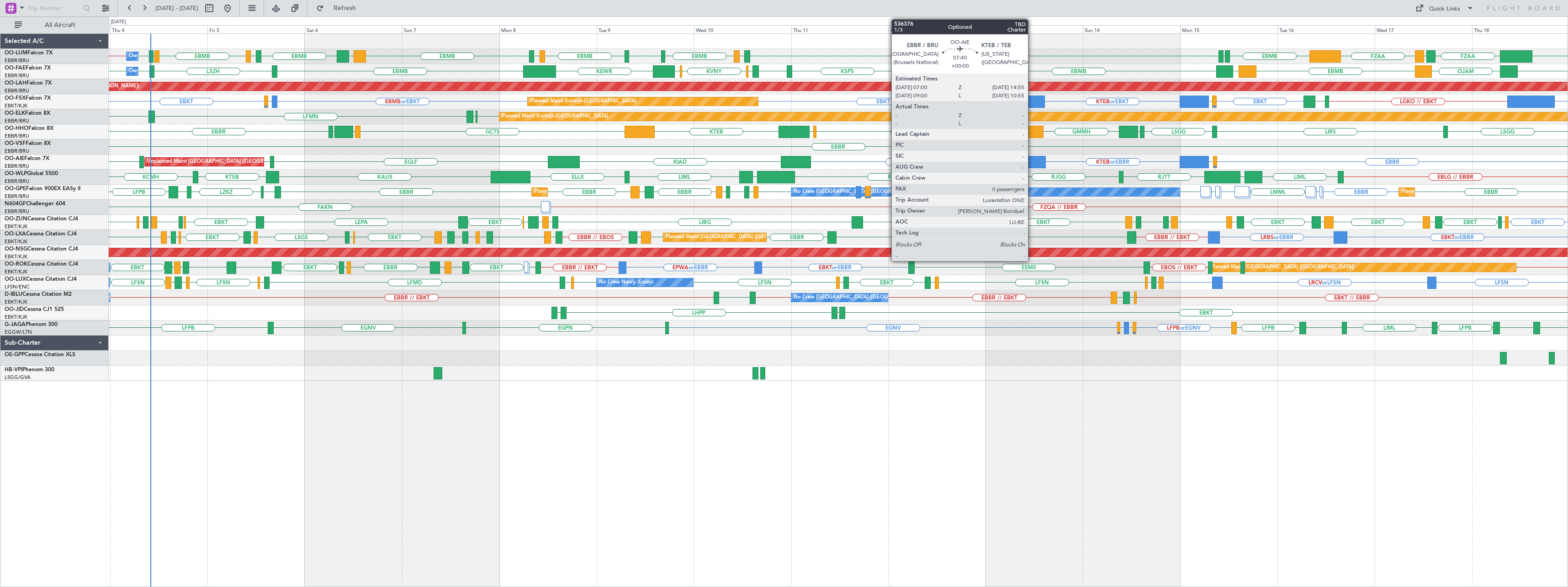
click at [1032, 158] on div at bounding box center [1030, 162] width 32 height 12
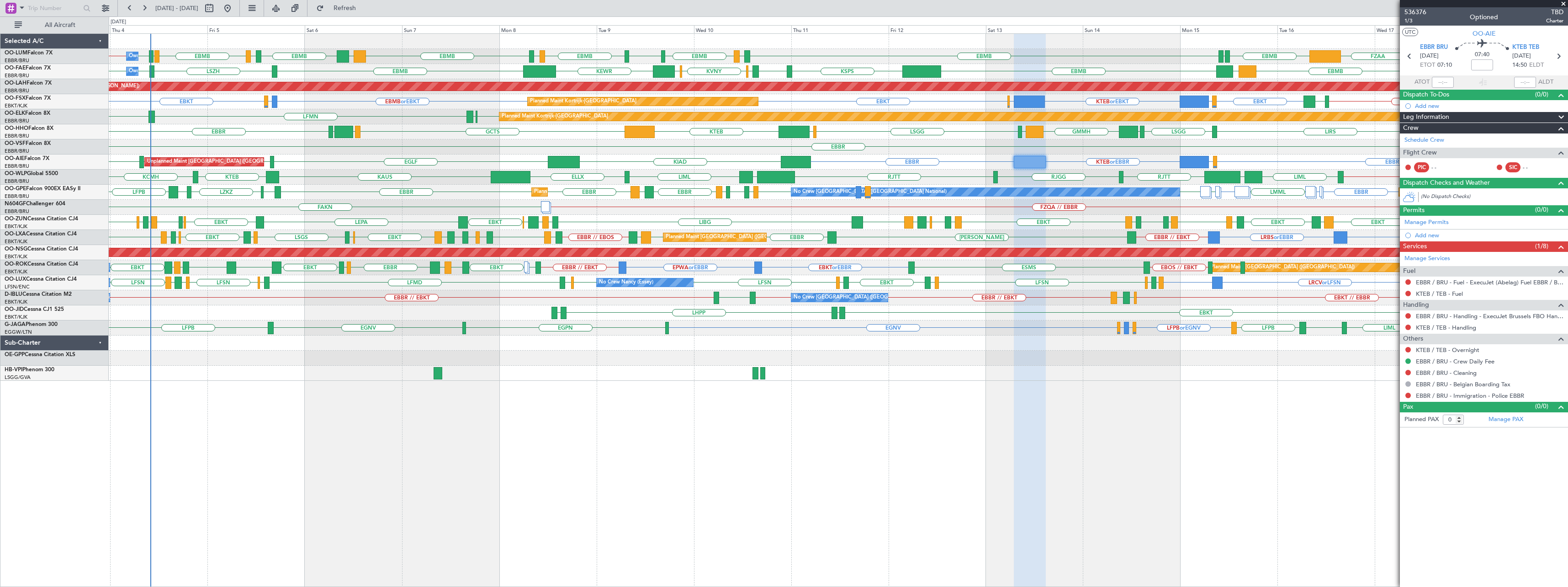
click at [1563, 4] on span at bounding box center [1563, 4] width 9 height 9
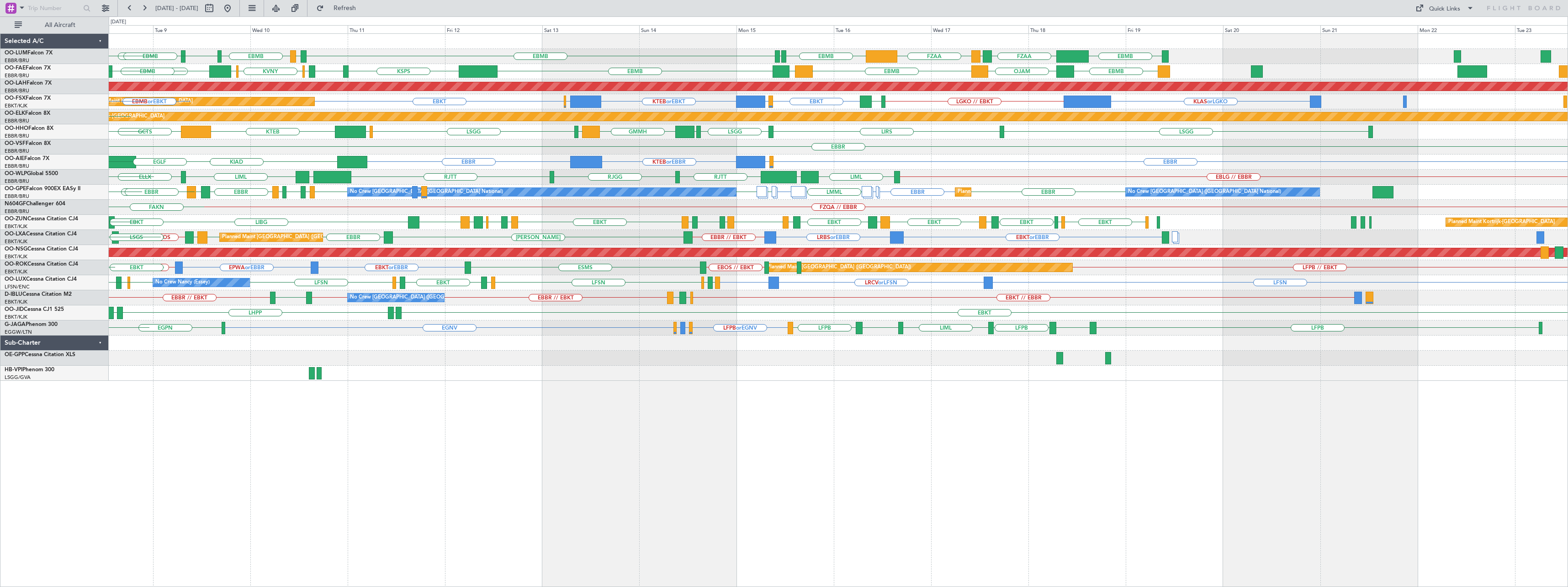
click at [852, 184] on div "EBMB LIMC EBMB EGWU EBMB EBMB LFLB EBMB FZAA FZQA FZAA LIMC EBMB BIKF EBMB LKKB…" at bounding box center [838, 208] width 1459 height 347
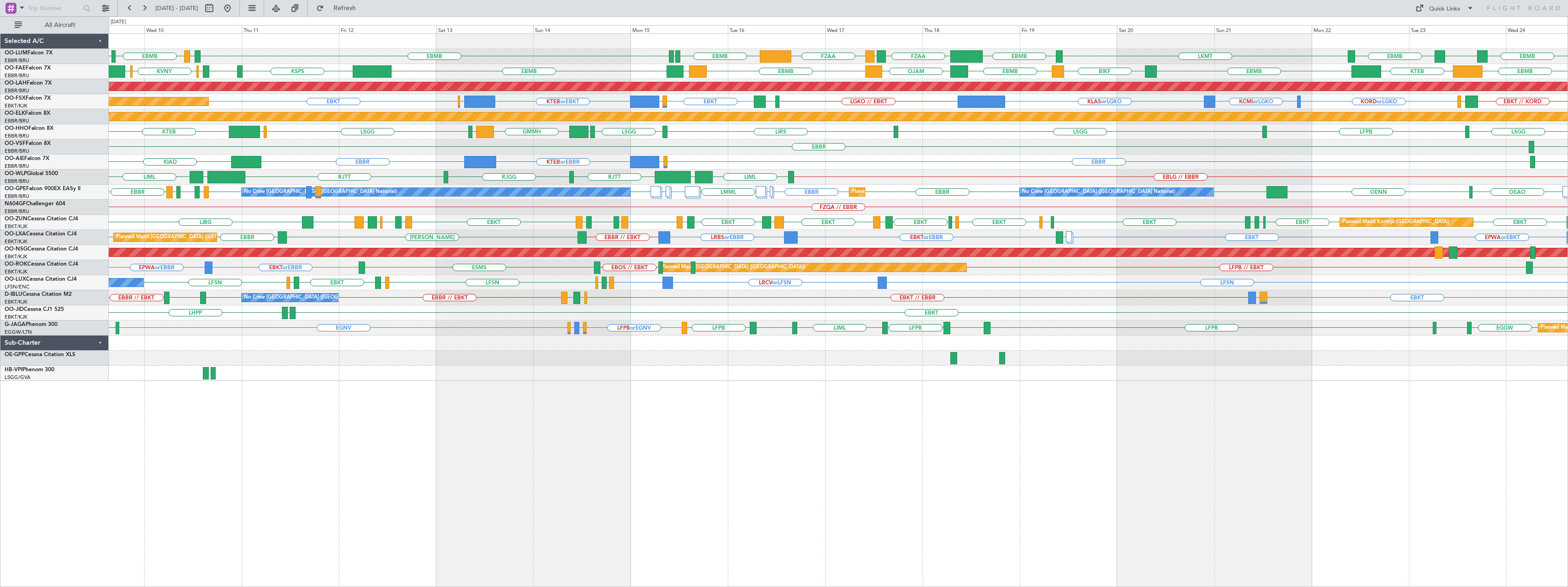
click at [908, 185] on div "EBMB LIMC EBMB EGWU EBMB LPMR EBMB LKMT EBMB LFLB EBMB FZAA FZQA FZAA KSPS KABQ…" at bounding box center [838, 208] width 1459 height 347
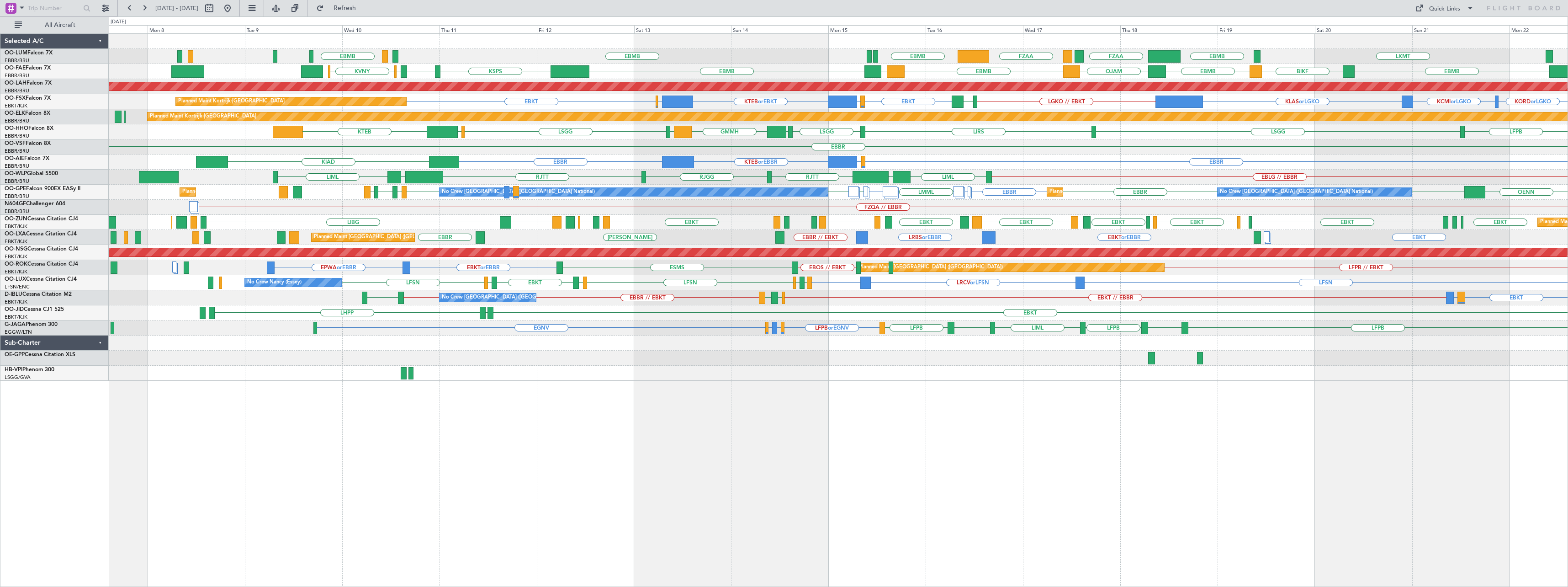
click at [989, 165] on div "EBMB LIMC EBMB EBMB LKMT EBMB LFLB EBMB FZAA FZQA FZAA Owner Melsbroek Air Base…" at bounding box center [838, 208] width 1459 height 347
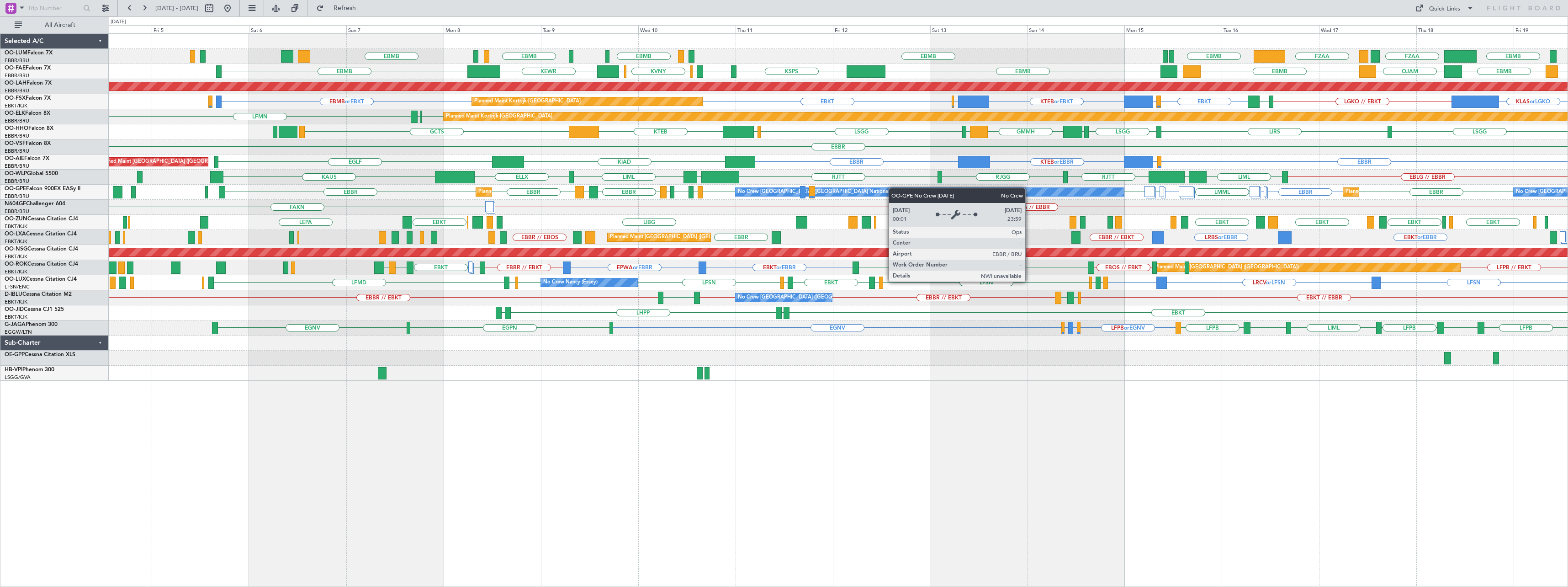
click at [934, 192] on div "EBMB LIMC EBMB [GEOGRAPHIC_DATA] EBMB LIMC EBMB LKMT EBMB LFLB EBMB FZAA FZQA F…" at bounding box center [838, 208] width 1459 height 347
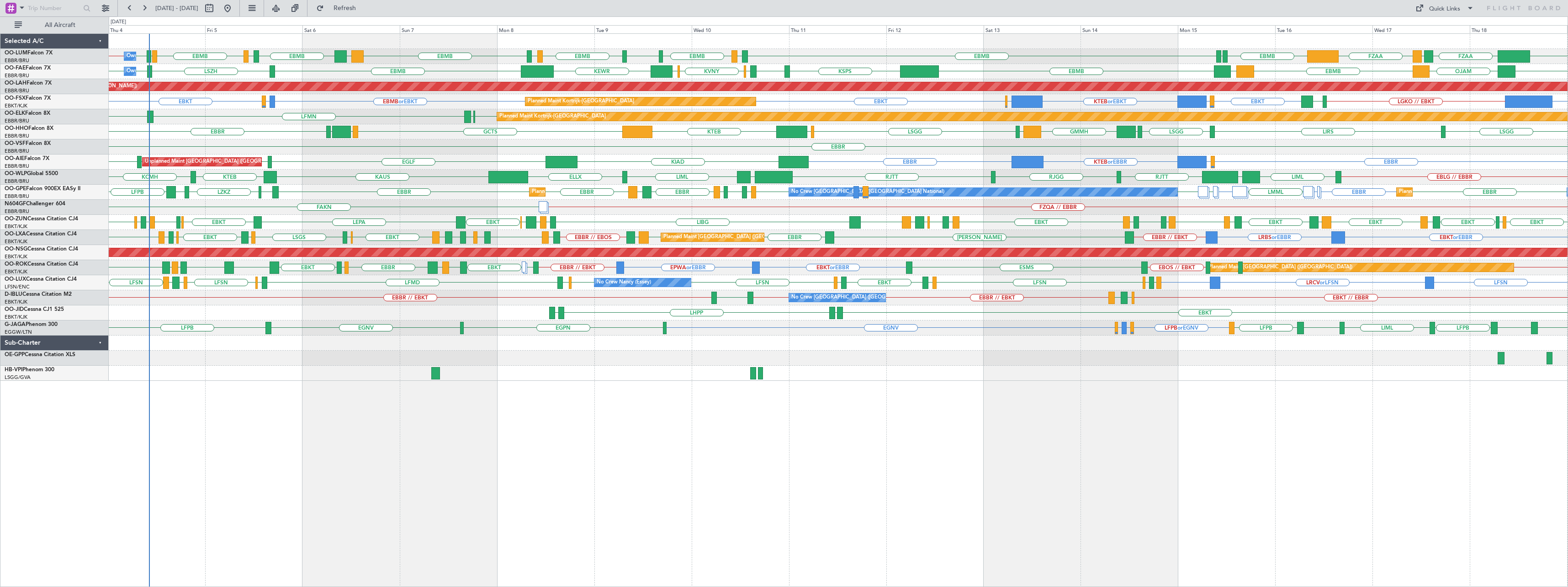
click at [595, 418] on div "Owner Melsbroek Air Base EBMB LIMC EBMB EGWU EBMB LIMC EBMB BIKF EBMB LKKB EBMB…" at bounding box center [838, 310] width 1459 height 554
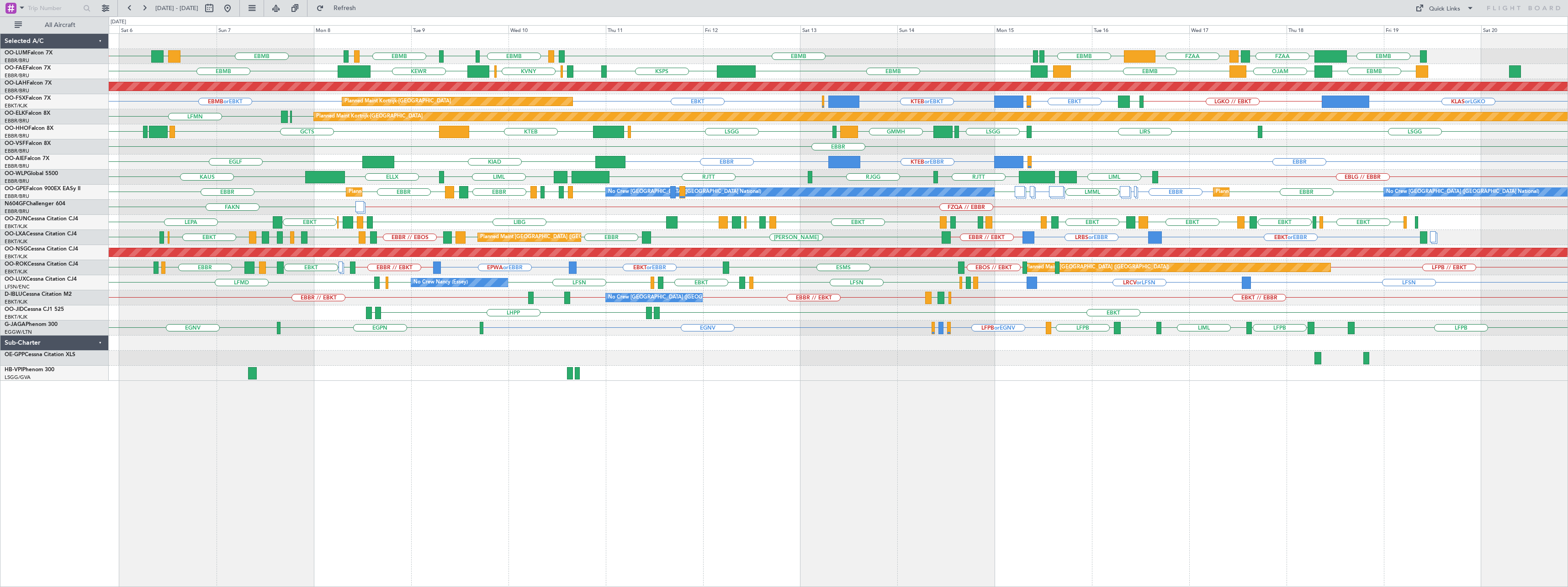
click at [1043, 460] on div "EBMB LIMC EBMB EGWU EBMB LIMC EBMB BIKF EBMB EBMB LFLB EBMB FZAA FZQA FZAA LKKB…" at bounding box center [838, 310] width 1459 height 554
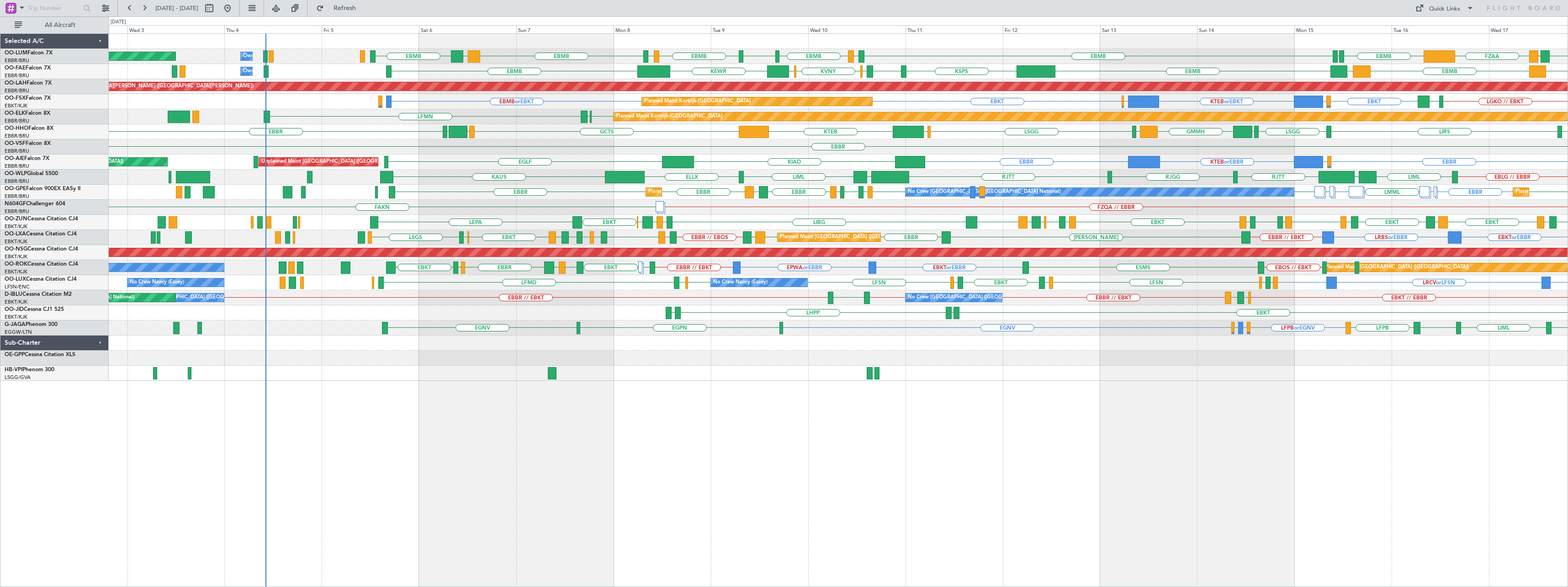
click at [846, 479] on div "EBMB LIMC EBMB EGWU EBMB LIMC EBMB BIKF EBMB EBMB LFLB FZAA FZQA FZAA Owner Mel…" at bounding box center [838, 310] width 1459 height 554
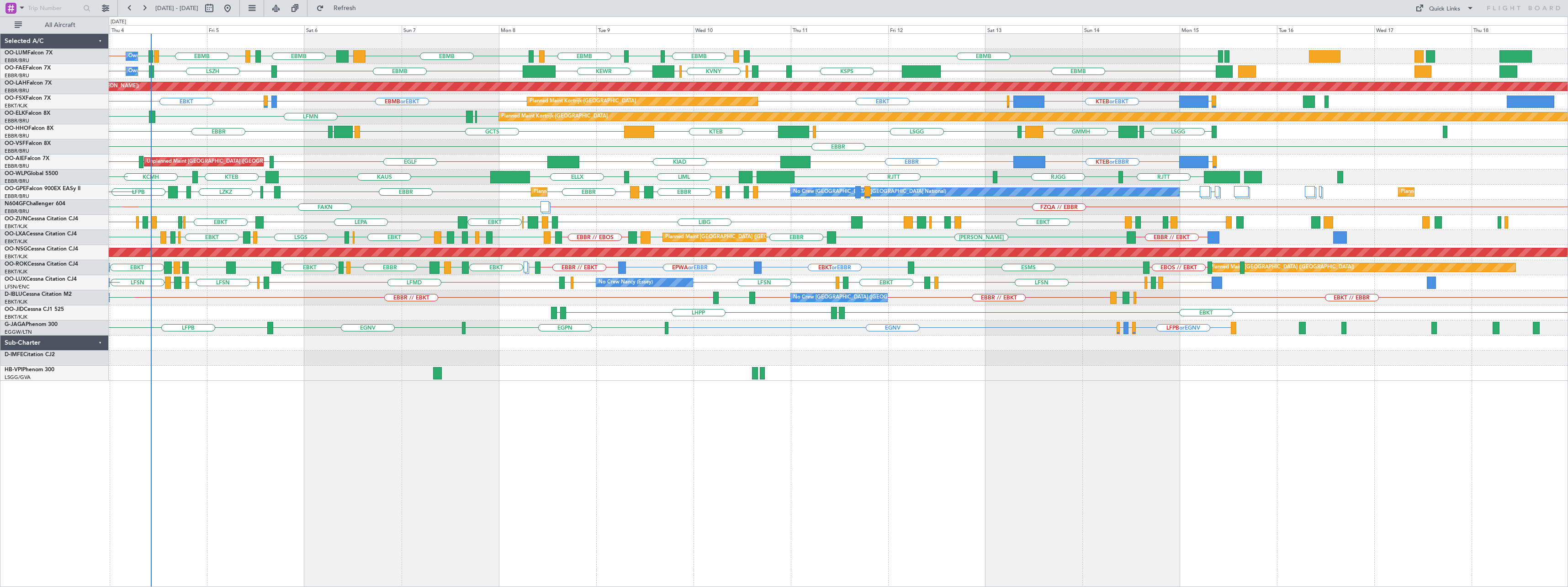
click at [584, 471] on div "Owner Melsbroek Air Base EBMB LIMC EBMB EGWU EBMB LIMC EBMB BIKF EBMB LKKB EBMB…" at bounding box center [838, 310] width 1459 height 554
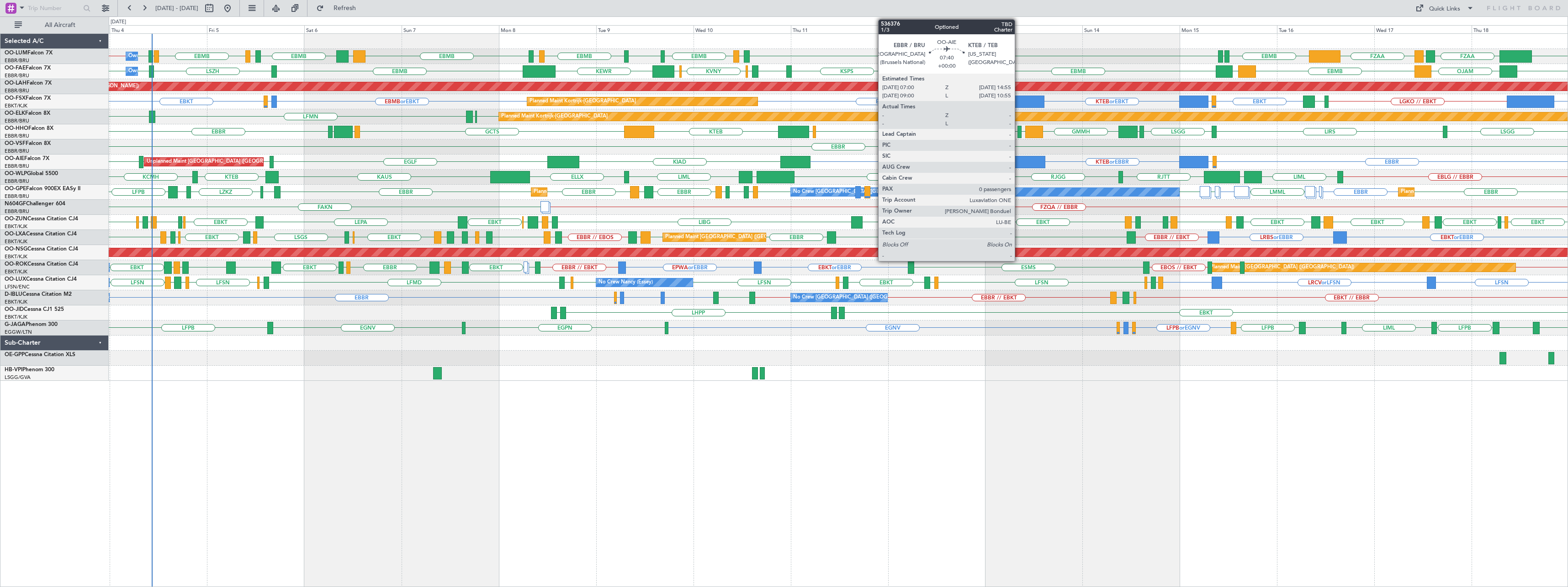
click at [1020, 164] on div at bounding box center [1029, 162] width 32 height 12
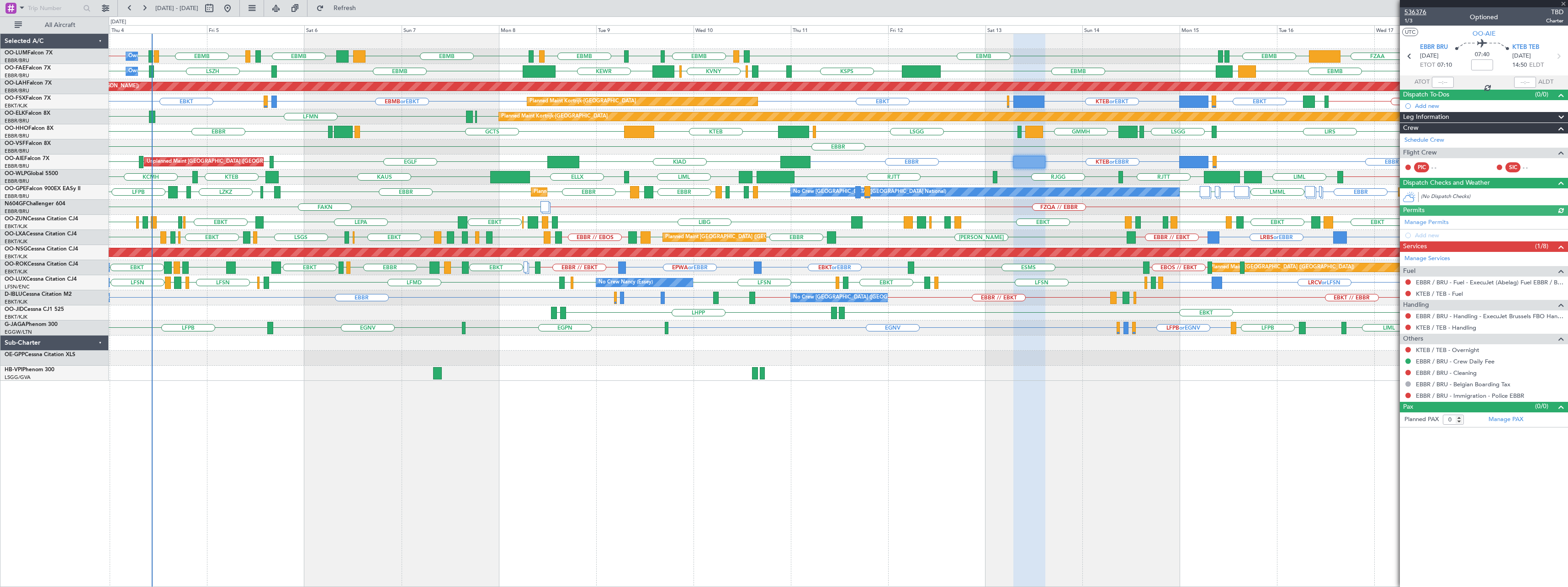
click at [1405, 12] on span "536376" at bounding box center [1415, 12] width 22 height 10
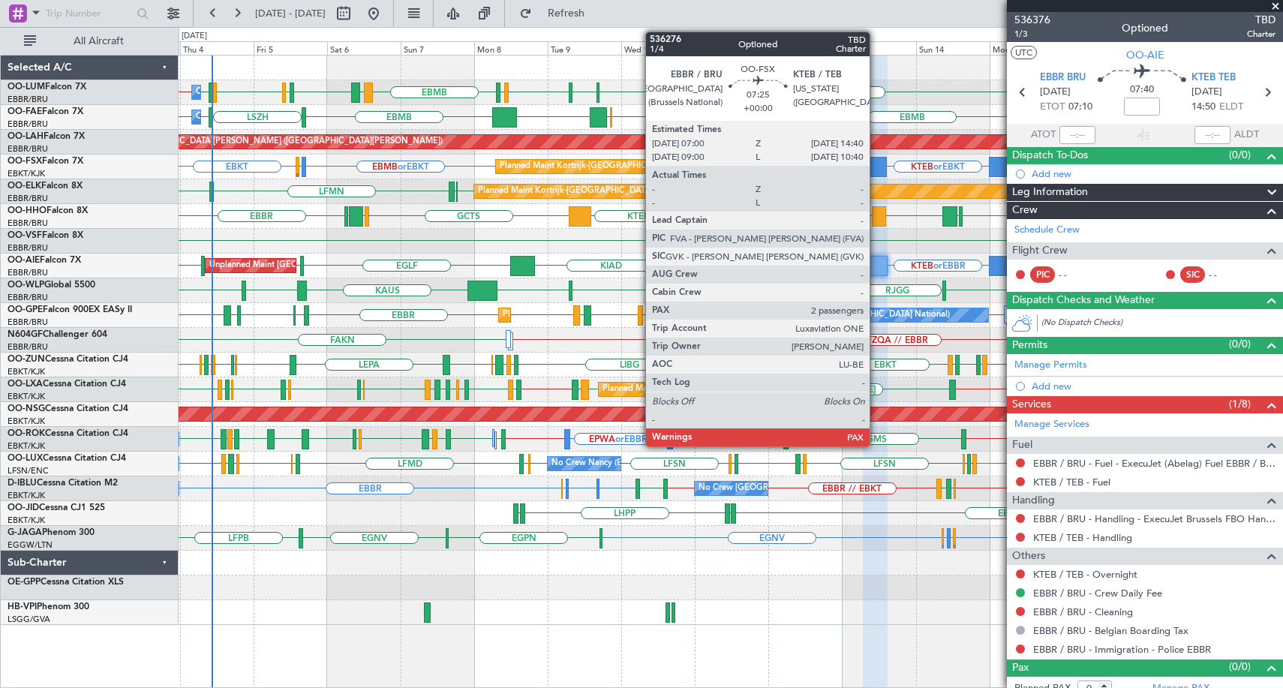
click at [877, 159] on div at bounding box center [875, 167] width 24 height 20
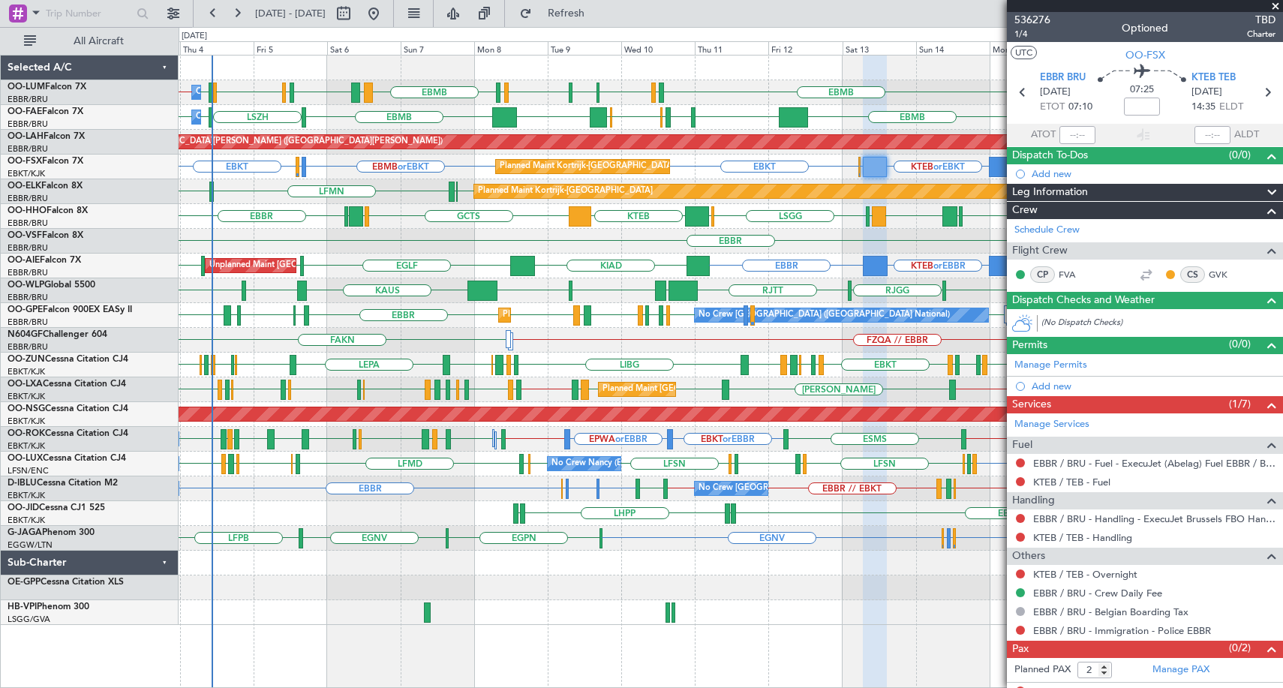
click at [1276, 4] on span at bounding box center [1275, 7] width 15 height 14
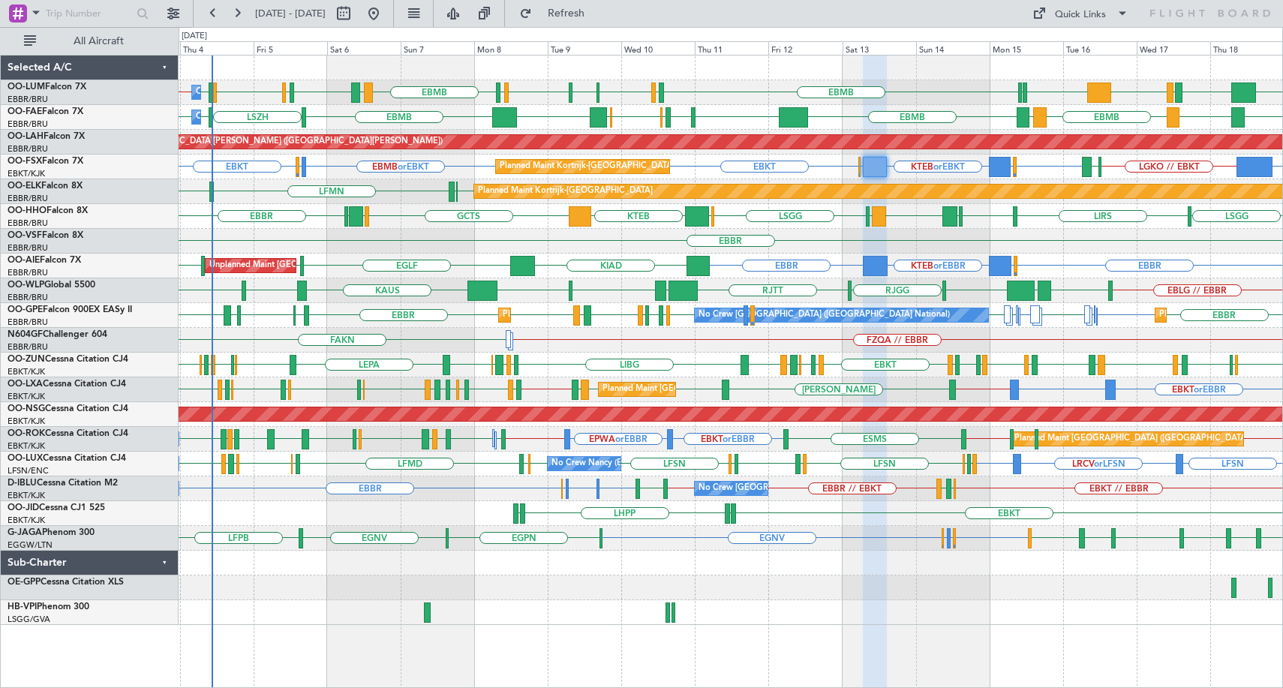
type input "0"
